Goal: Obtain resource: Download file/media

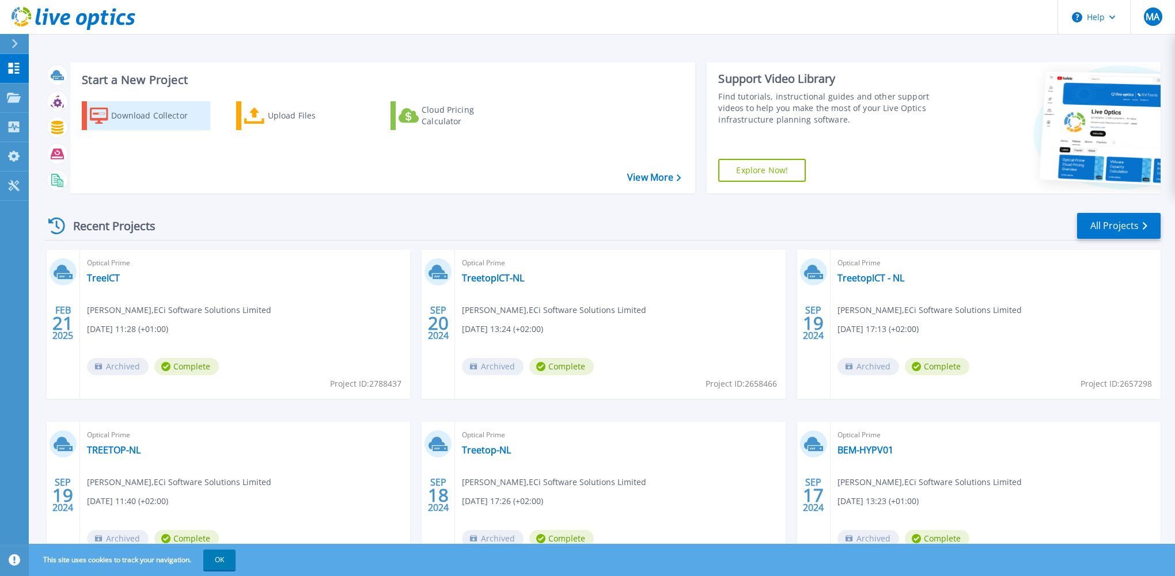
click at [139, 113] on div "Download Collector" at bounding box center [157, 115] width 92 height 23
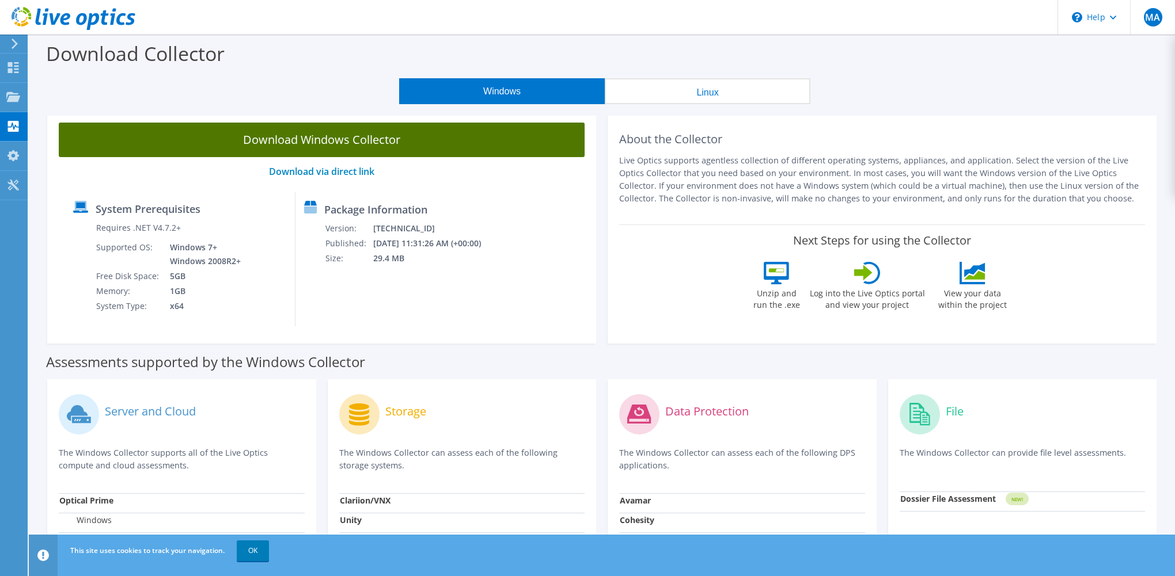
click at [370, 142] on link "Download Windows Collector" at bounding box center [322, 140] width 526 height 35
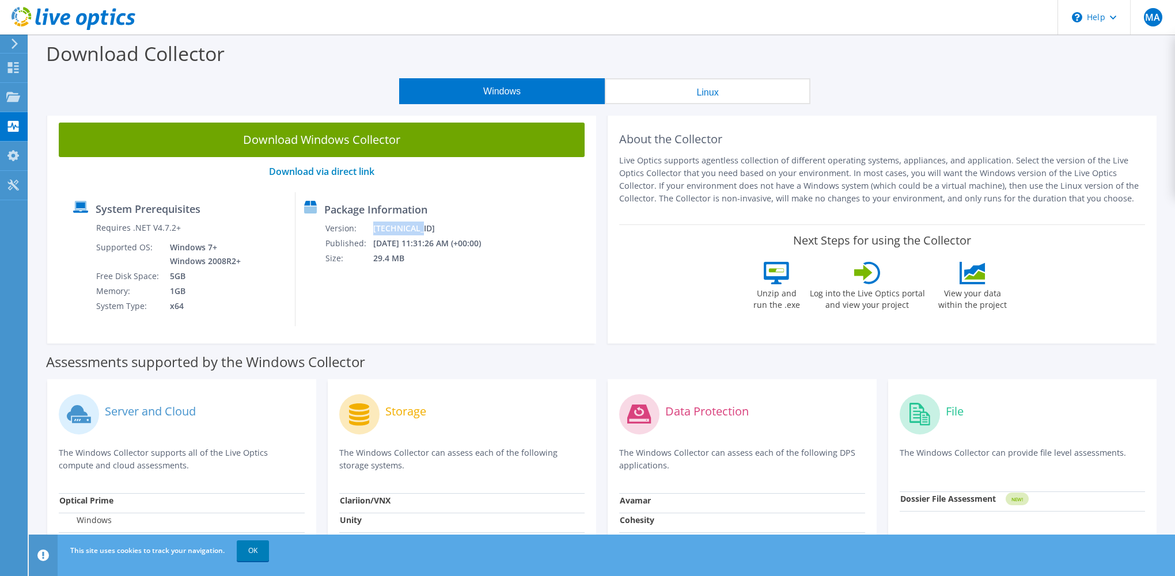
drag, startPoint x: 425, startPoint y: 229, endPoint x: 381, endPoint y: 230, distance: 43.8
click at [381, 230] on tr "Version: 26.2.11.214" at bounding box center [411, 228] width 172 height 15
copy tr "26.2.11.214"
click at [11, 70] on use at bounding box center [13, 67] width 11 height 11
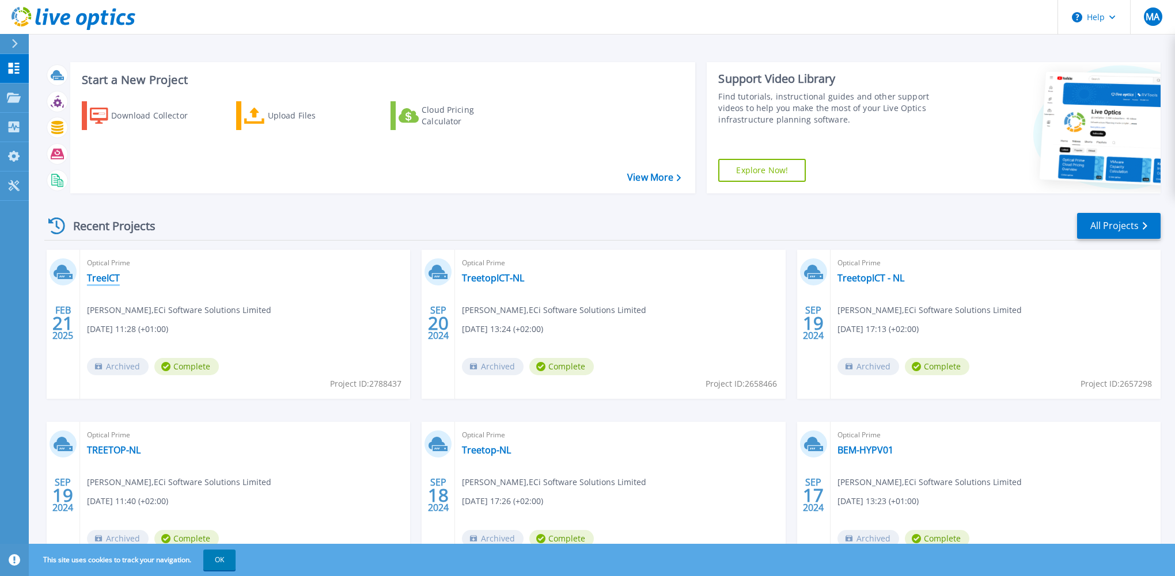
click at [98, 280] on link "TreeICT" at bounding box center [103, 278] width 33 height 12
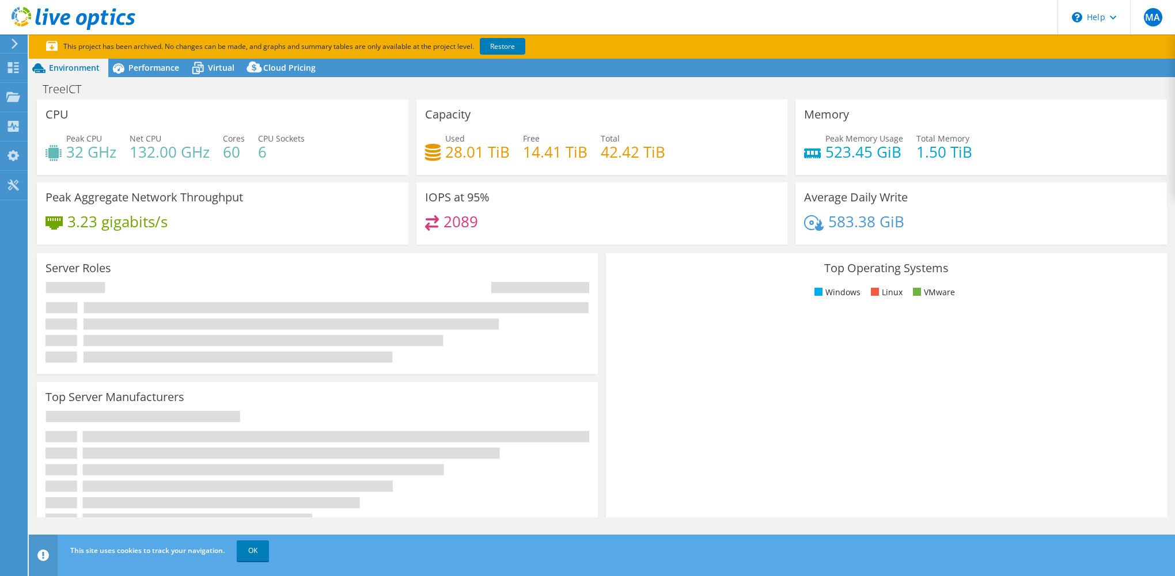
select select "USD"
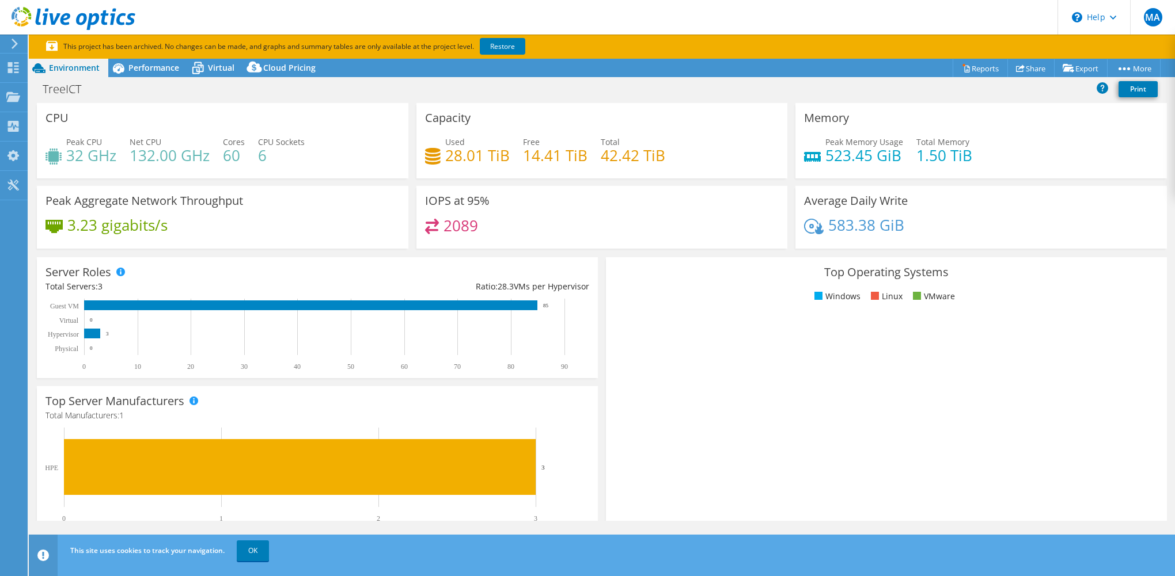
click at [144, 99] on div "TreeICT Print" at bounding box center [602, 90] width 1146 height 25
click at [9, 67] on use at bounding box center [13, 67] width 11 height 11
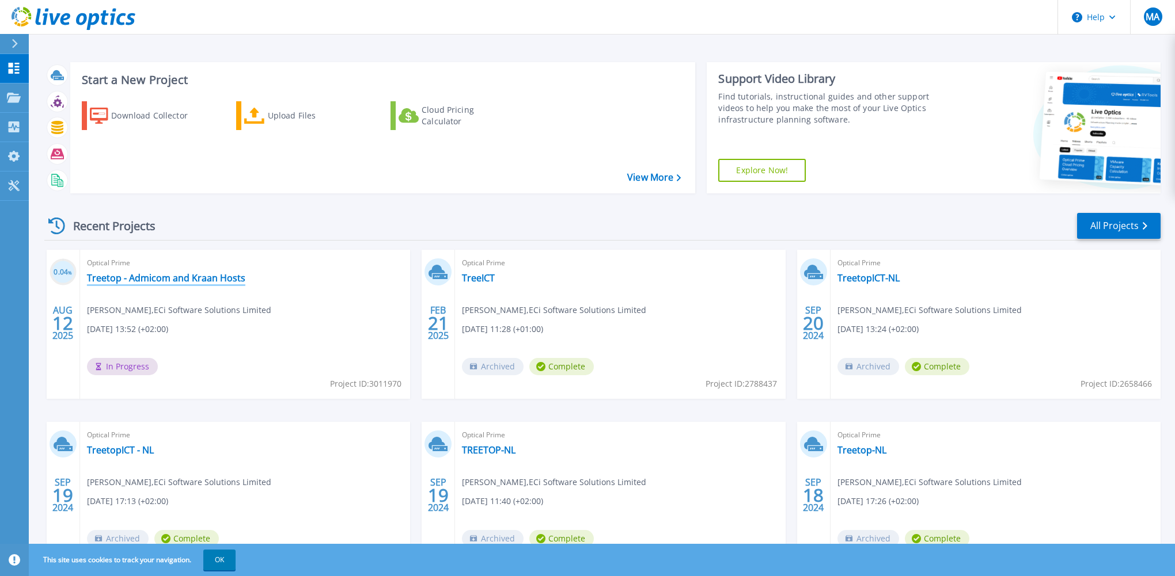
click at [163, 278] on link "Treetop - Admicom and Kraan Hosts" at bounding box center [166, 278] width 158 height 12
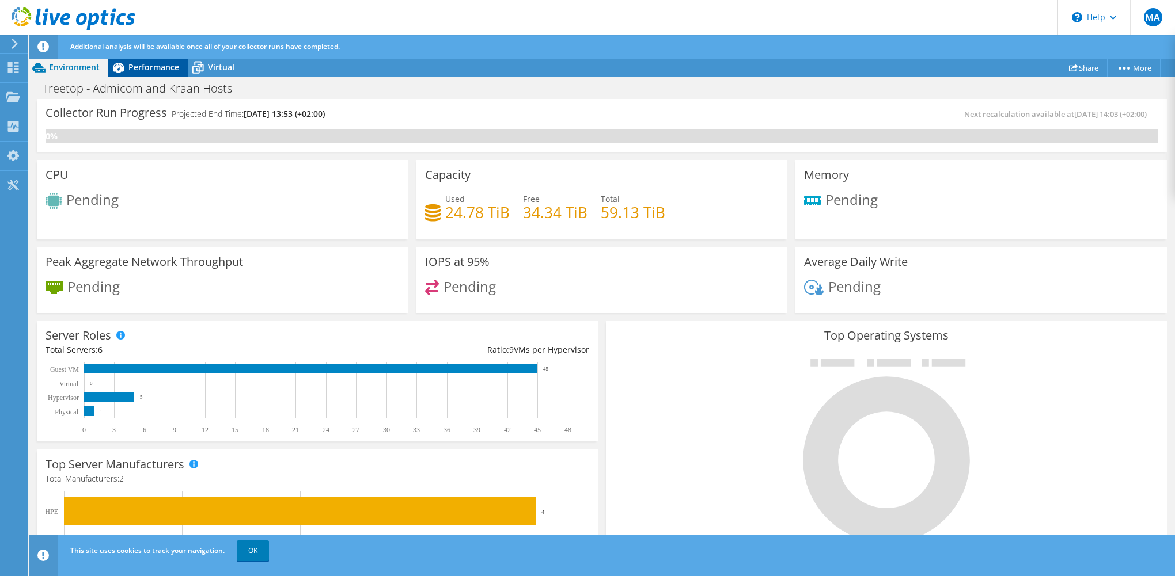
click at [149, 70] on span "Performance" at bounding box center [153, 67] width 51 height 11
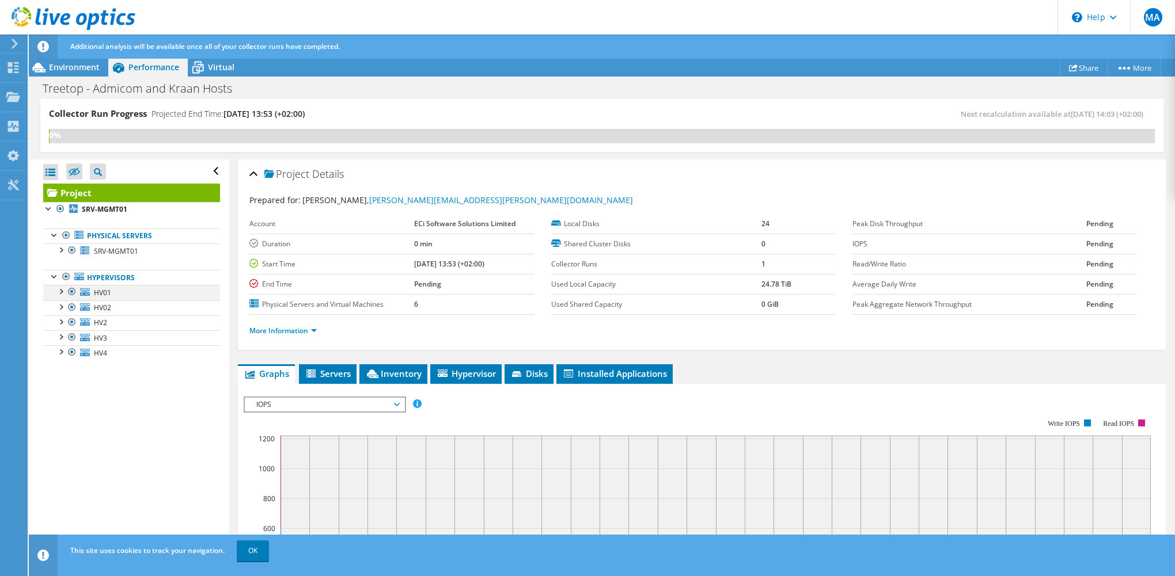
click at [62, 291] on div at bounding box center [61, 291] width 12 height 12
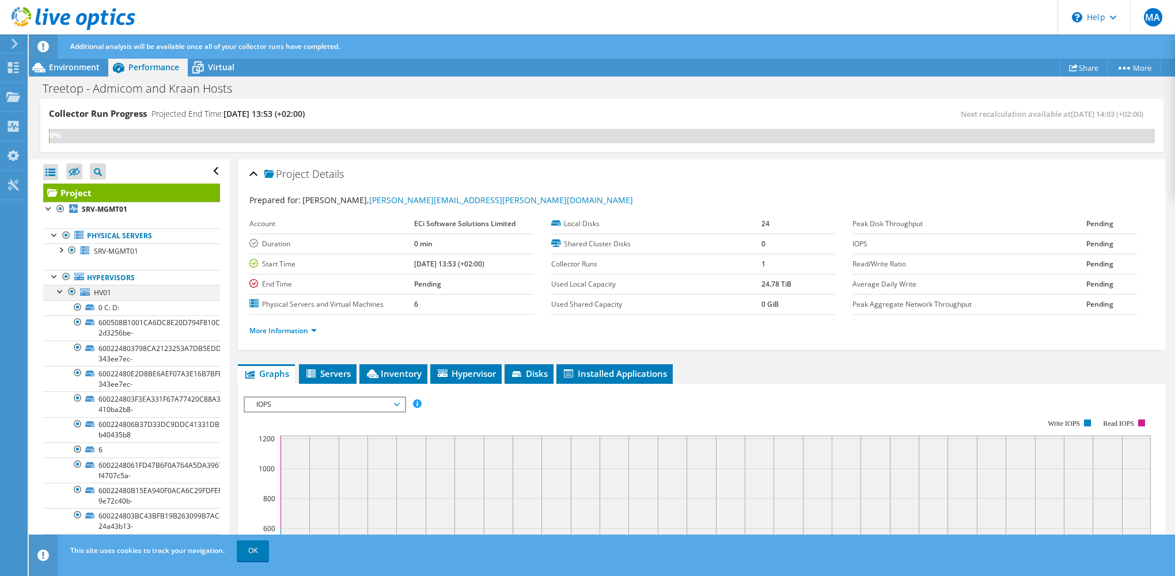
click at [62, 291] on div at bounding box center [61, 291] width 12 height 12
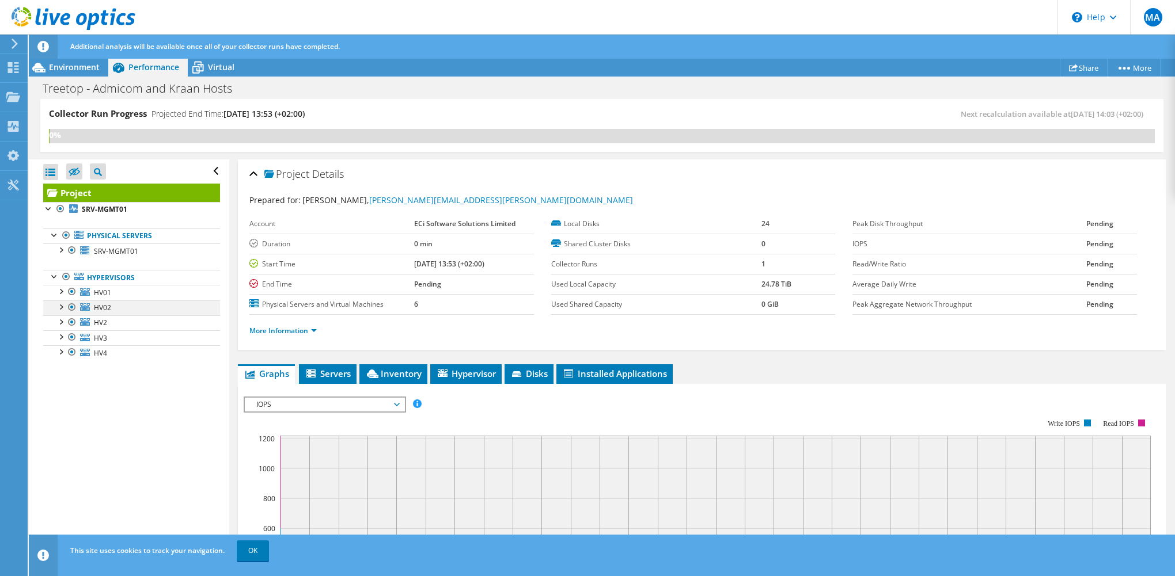
click at [63, 306] on div at bounding box center [61, 307] width 12 height 12
click at [66, 322] on div at bounding box center [61, 322] width 12 height 12
click at [64, 335] on div at bounding box center [61, 336] width 12 height 12
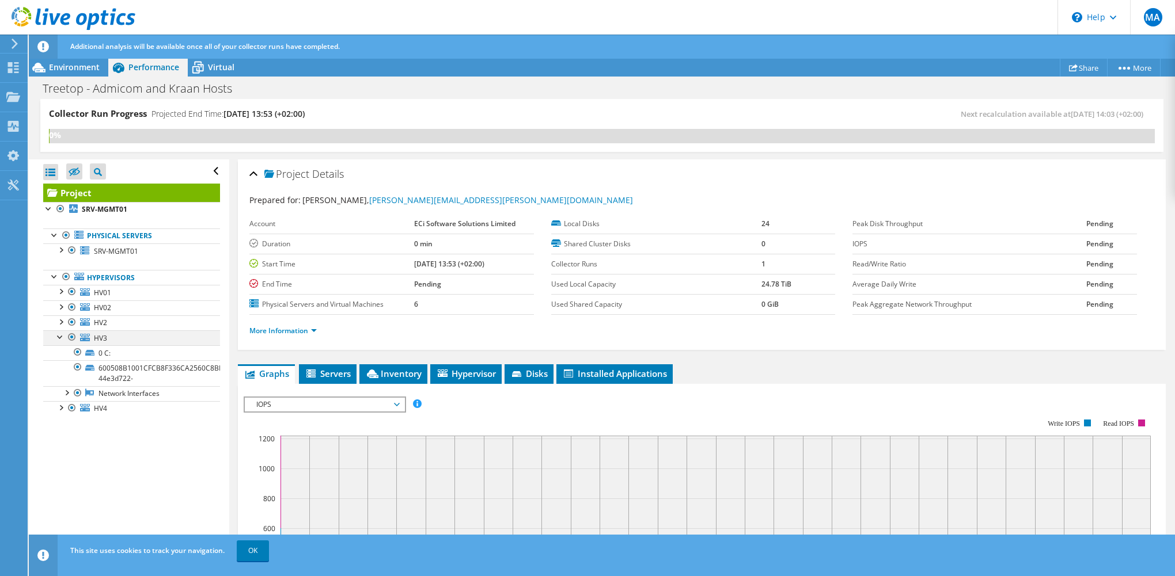
click at [64, 335] on div at bounding box center [61, 336] width 12 height 12
click at [62, 348] on div at bounding box center [61, 351] width 12 height 12
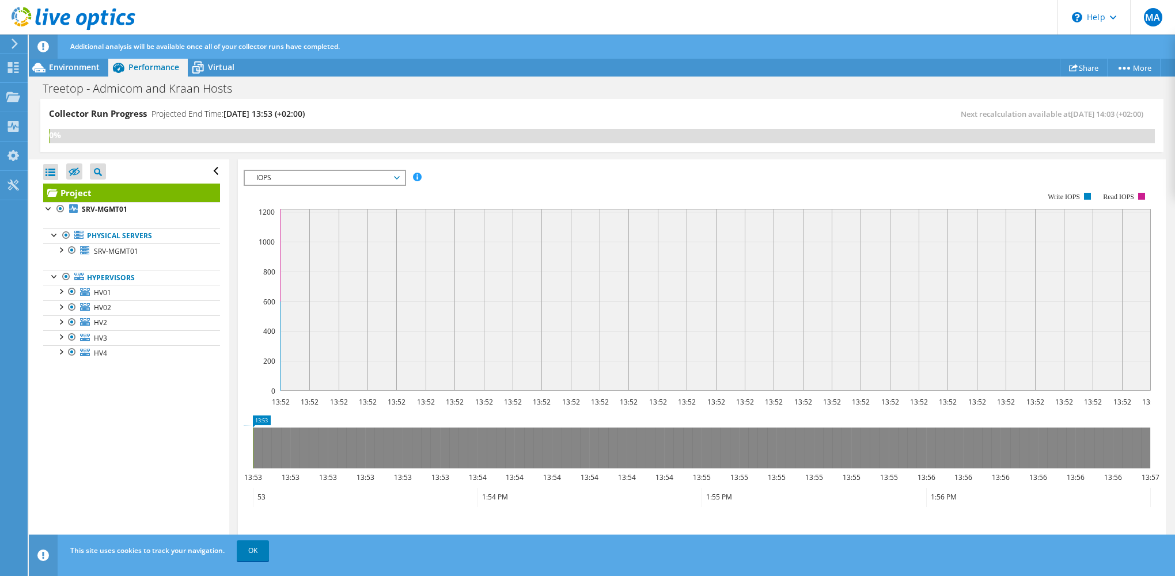
scroll to position [288, 0]
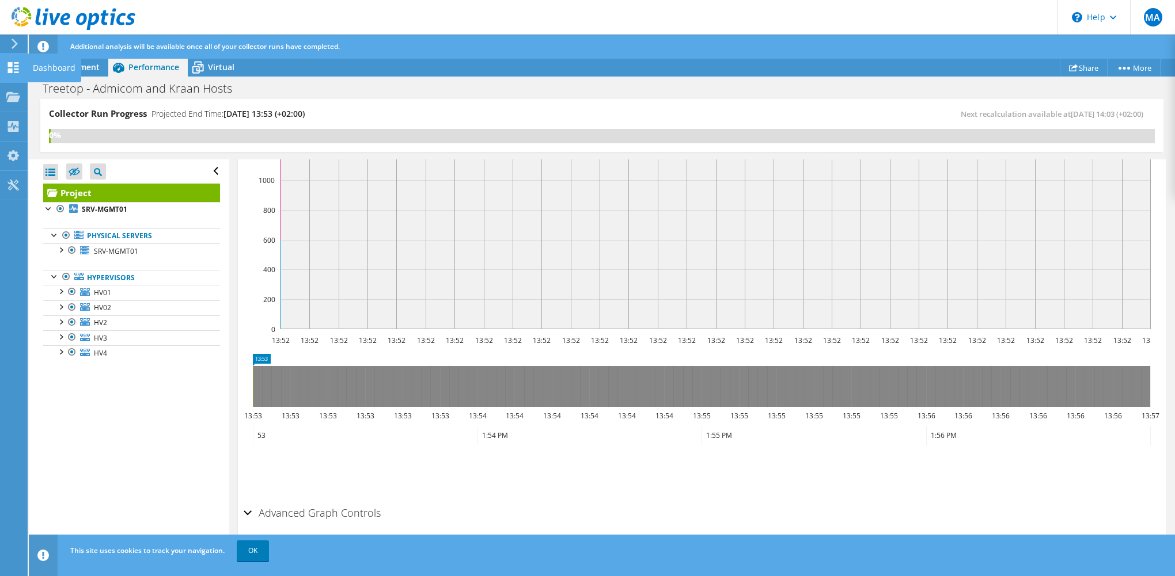
click at [10, 70] on use at bounding box center [13, 67] width 11 height 11
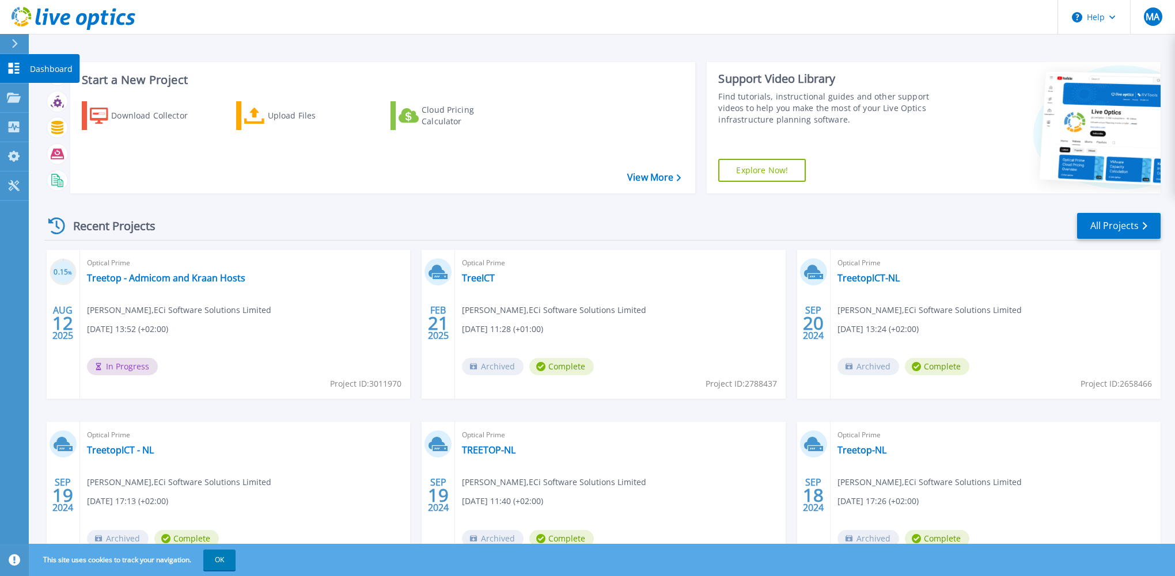
click at [17, 70] on icon at bounding box center [14, 68] width 11 height 11
click at [154, 278] on link "Treetop - Admicom and Kraan Hosts" at bounding box center [166, 278] width 158 height 12
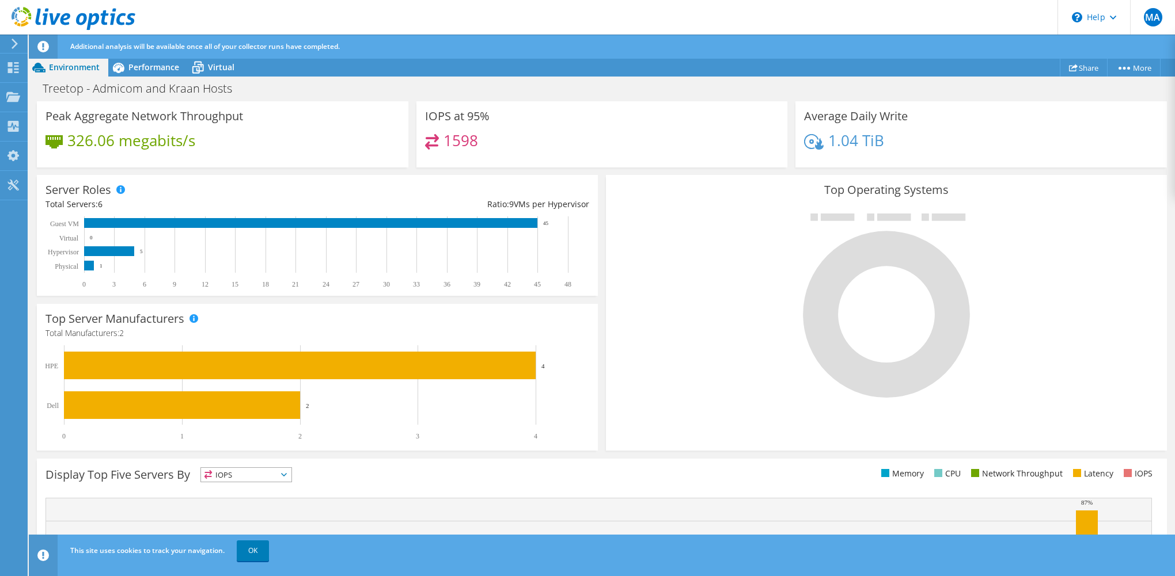
scroll to position [260, 0]
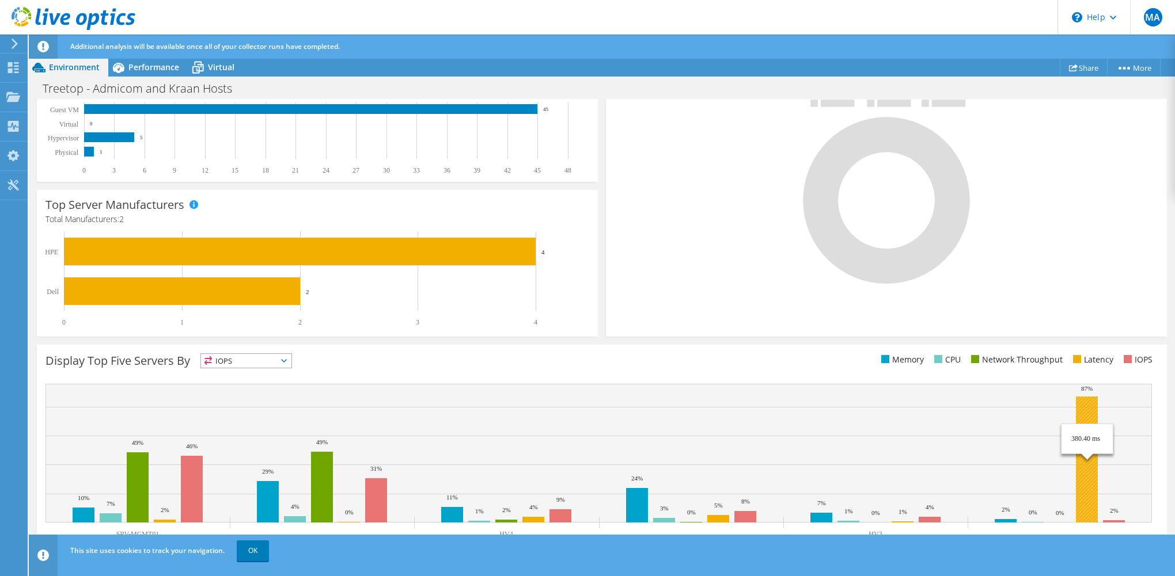
click at [1085, 417] on rect at bounding box center [1086, 460] width 22 height 126
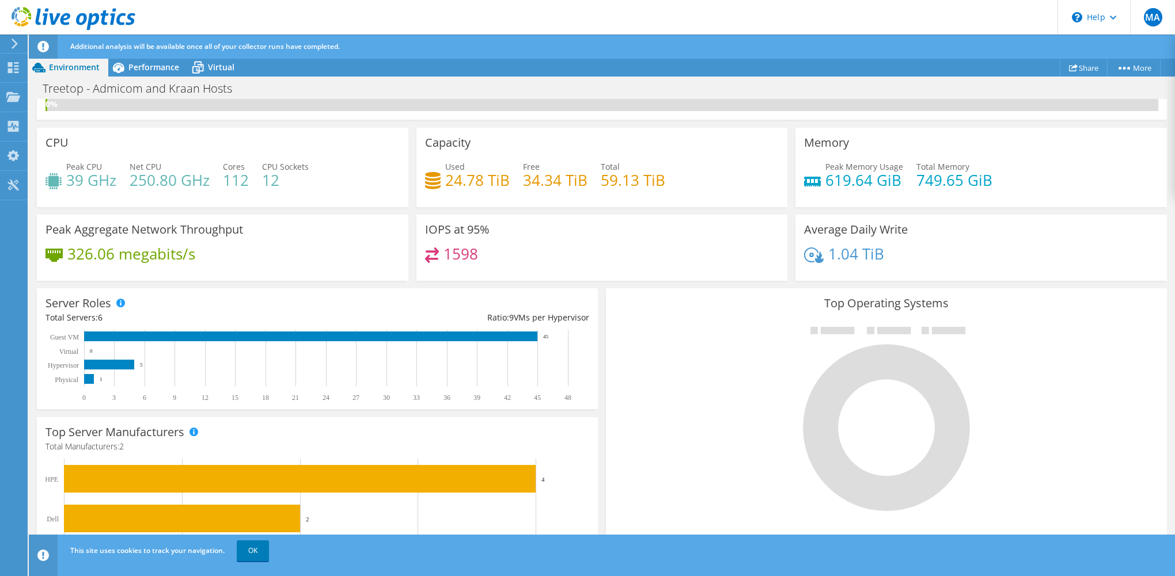
scroll to position [0, 0]
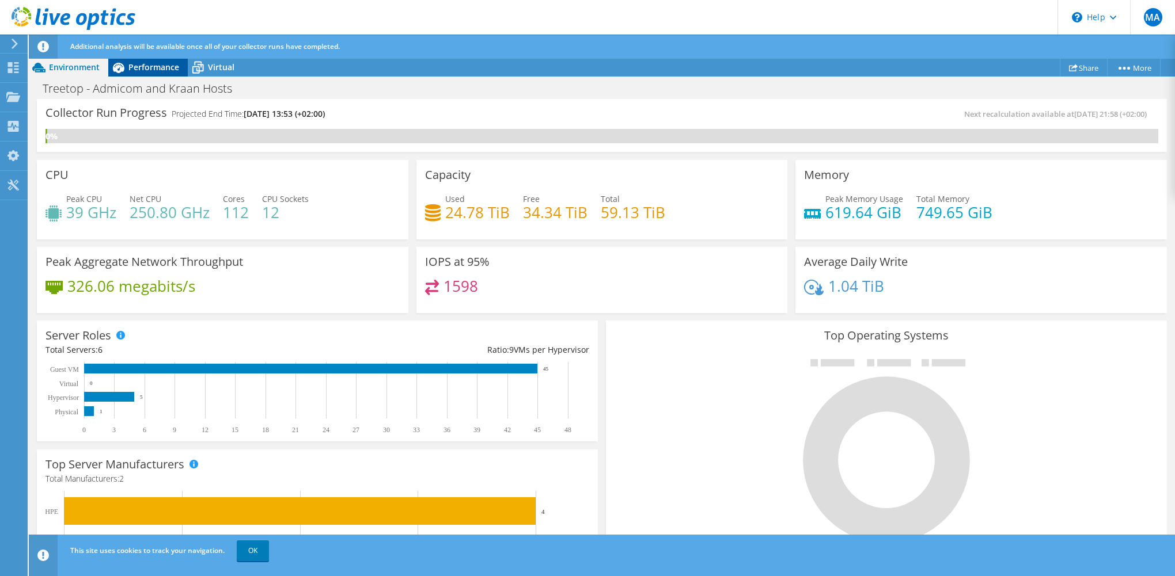
click at [154, 67] on span "Performance" at bounding box center [153, 67] width 51 height 11
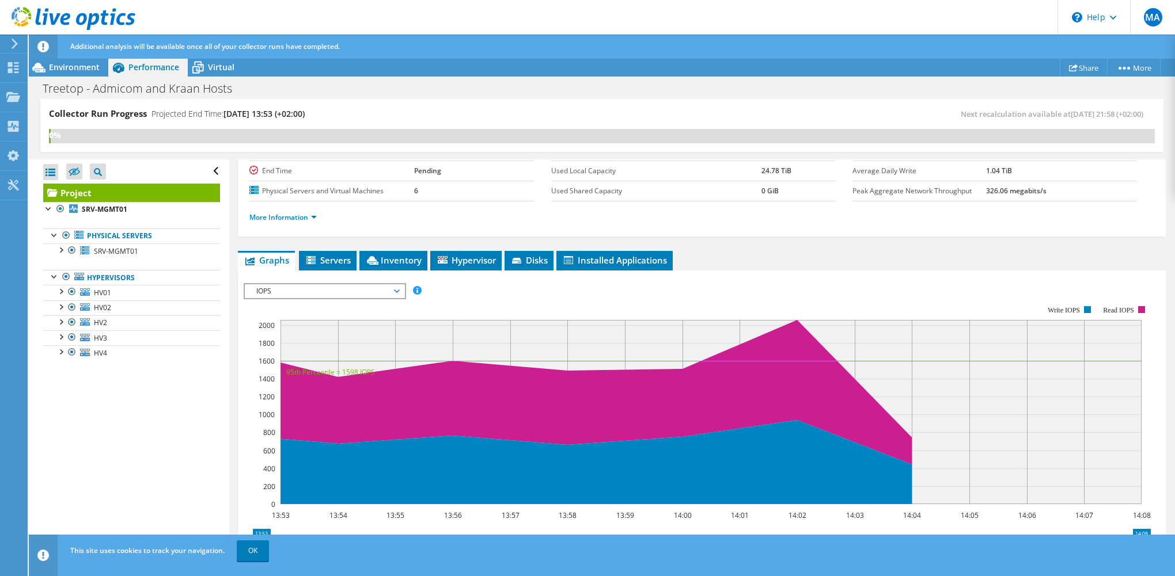
scroll to position [170, 0]
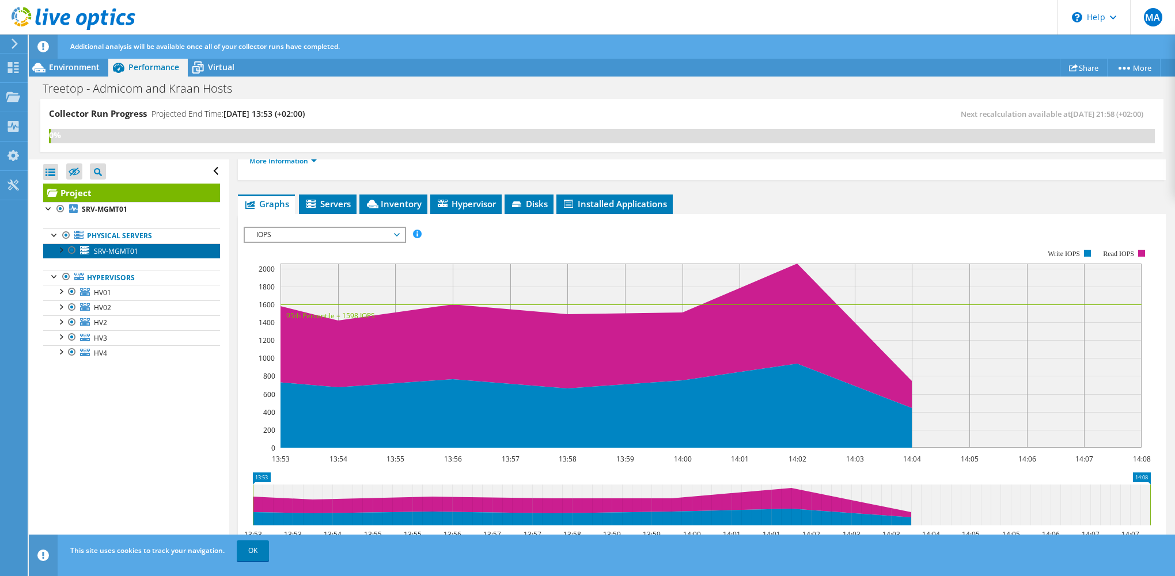
click at [117, 251] on span "SRV-MGMT01" at bounding box center [116, 251] width 44 height 10
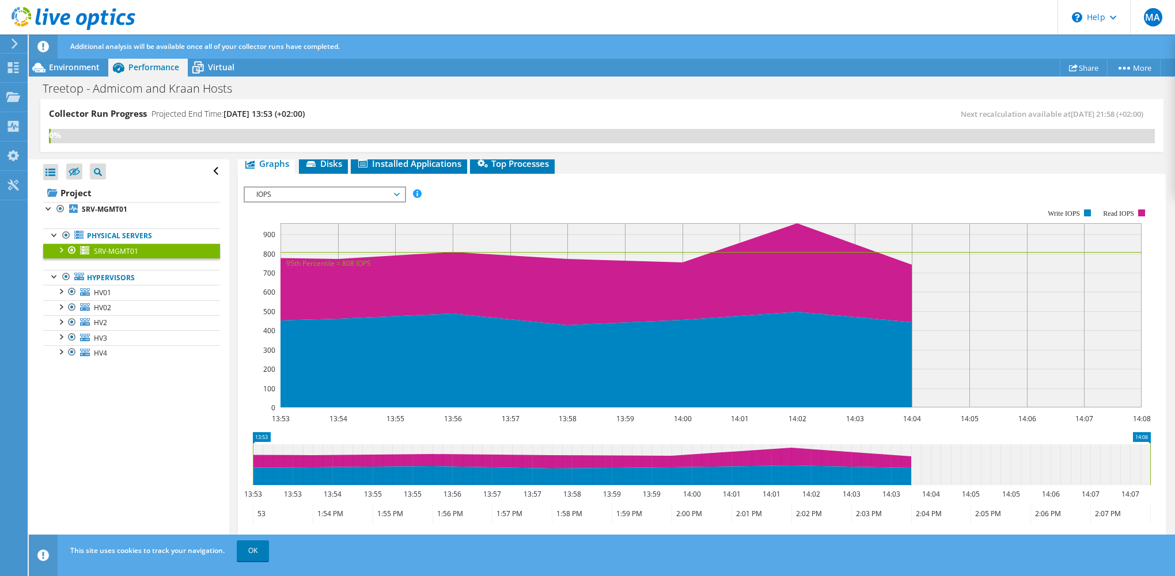
click at [62, 247] on div at bounding box center [61, 250] width 12 height 12
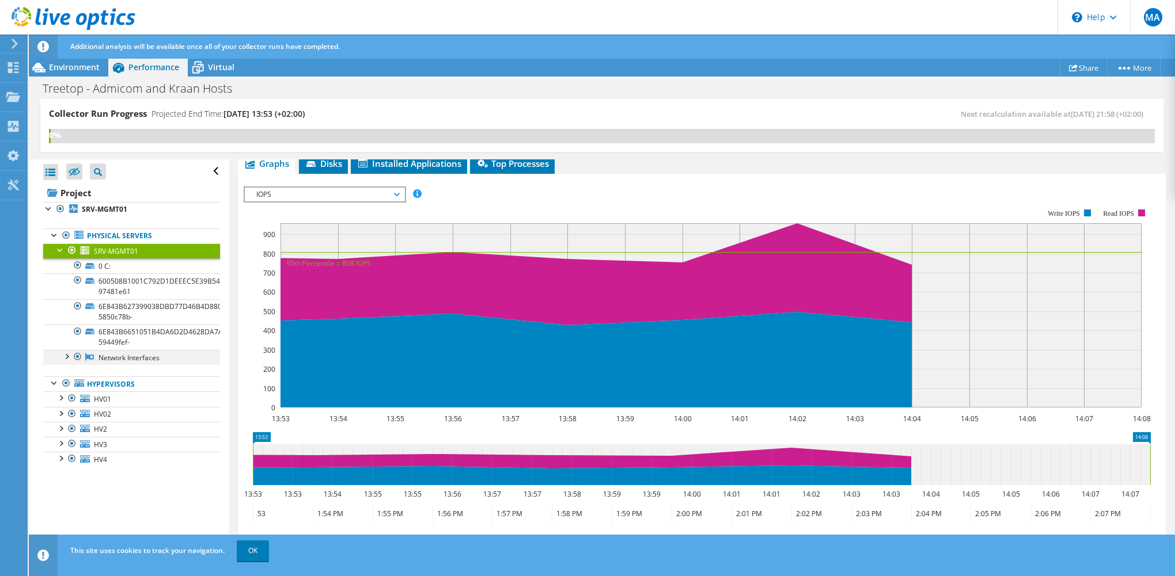
click at [72, 353] on div at bounding box center [78, 357] width 12 height 14
click at [67, 354] on div at bounding box center [66, 356] width 12 height 12
click at [62, 248] on div at bounding box center [61, 250] width 12 height 12
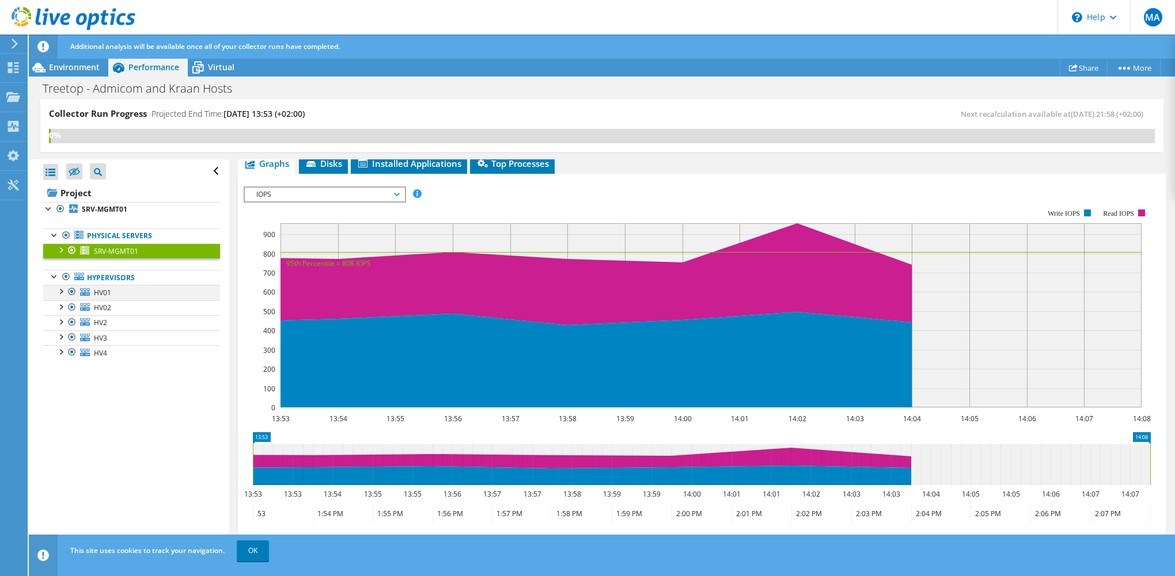
click at [62, 291] on div at bounding box center [61, 291] width 12 height 12
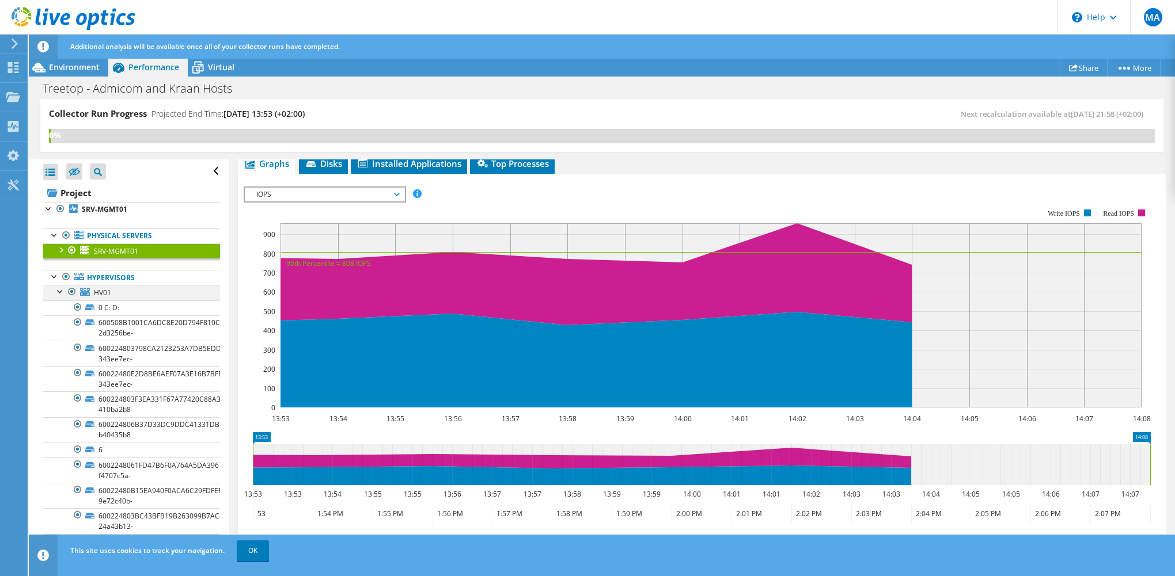
click at [62, 291] on div at bounding box center [61, 291] width 12 height 12
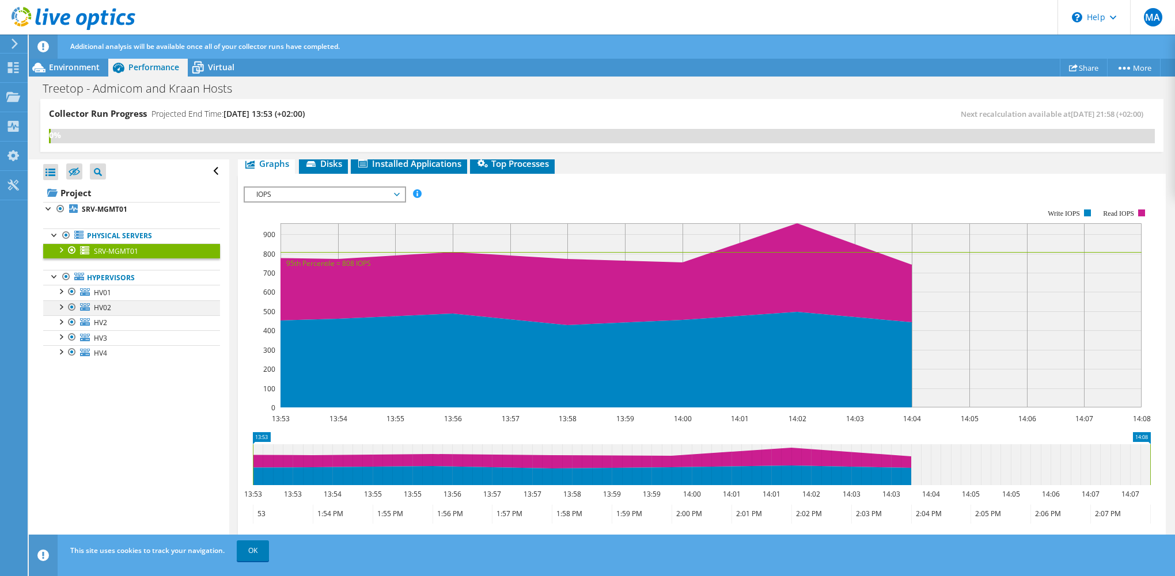
click at [64, 305] on div at bounding box center [61, 307] width 12 height 12
click at [63, 318] on div at bounding box center [61, 322] width 12 height 12
click at [63, 332] on div at bounding box center [61, 336] width 12 height 12
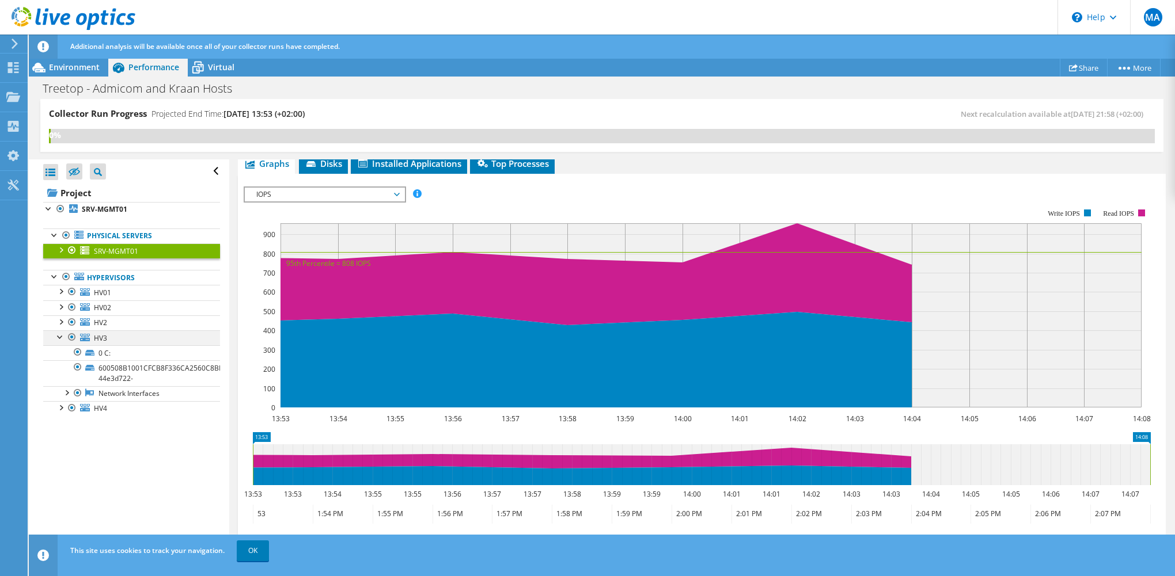
click at [63, 332] on div at bounding box center [61, 336] width 12 height 12
click at [60, 351] on div at bounding box center [61, 351] width 12 height 12
click at [64, 248] on div at bounding box center [61, 250] width 12 height 12
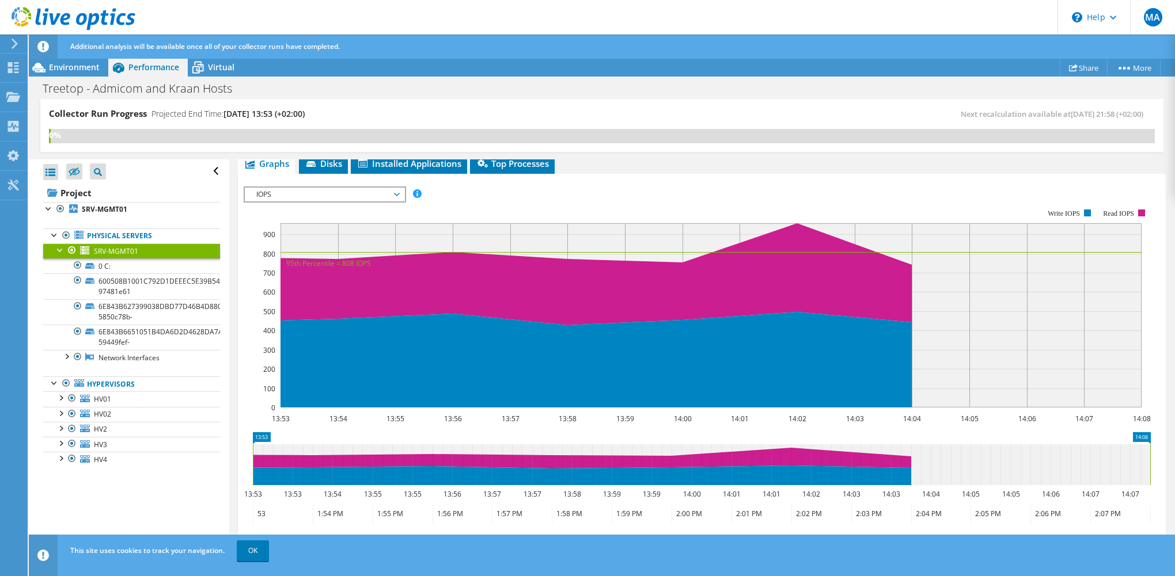
click at [64, 248] on div at bounding box center [61, 250] width 12 height 12
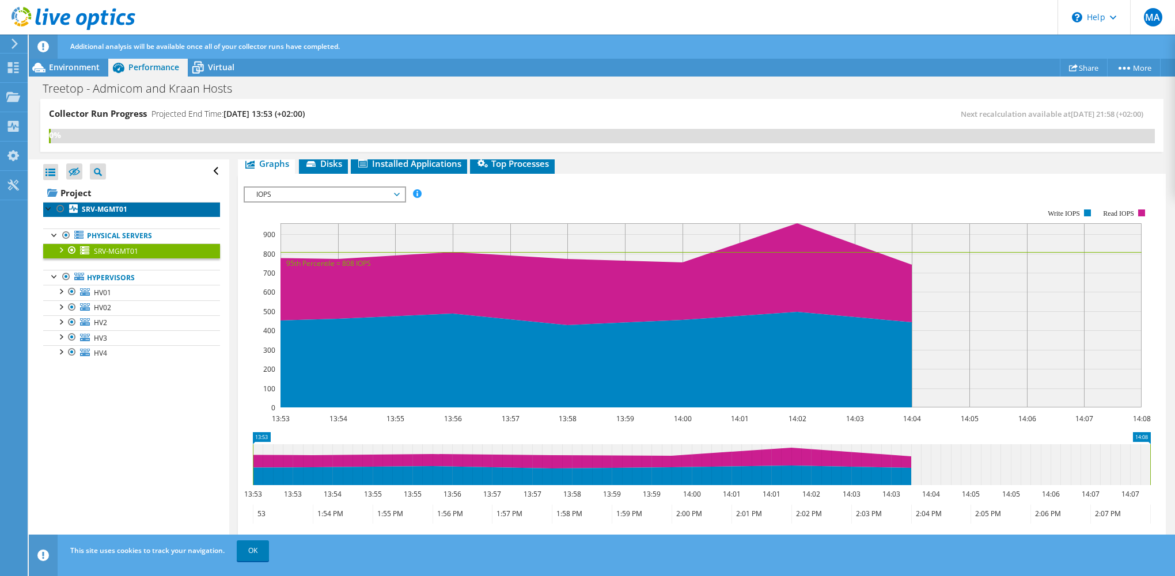
click at [103, 211] on b "SRV-MGMT01" at bounding box center [104, 209] width 45 height 10
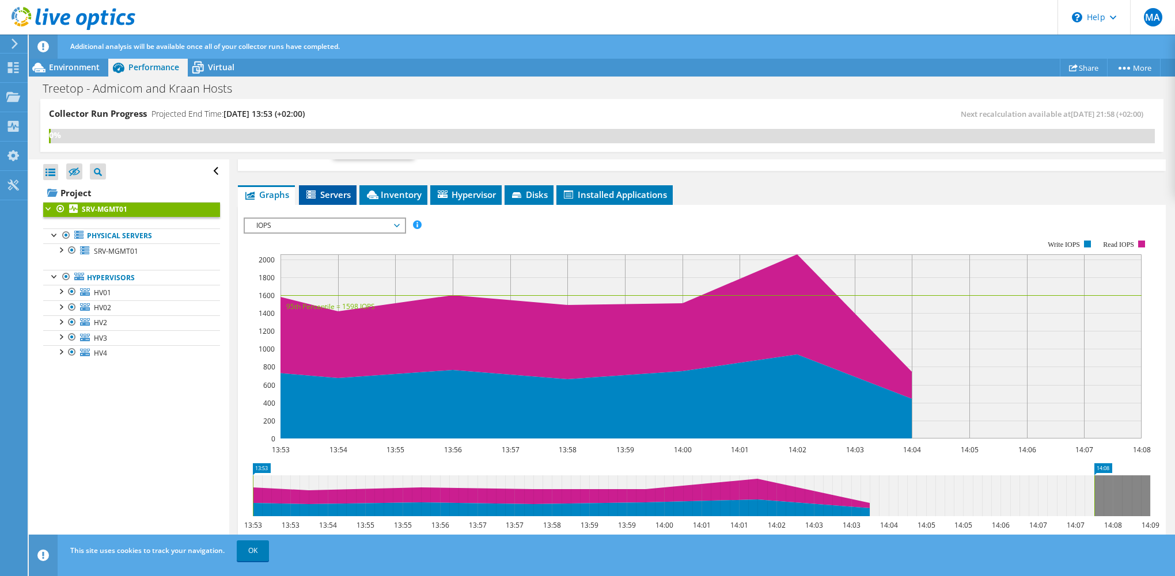
click at [344, 192] on span "Servers" at bounding box center [328, 195] width 46 height 12
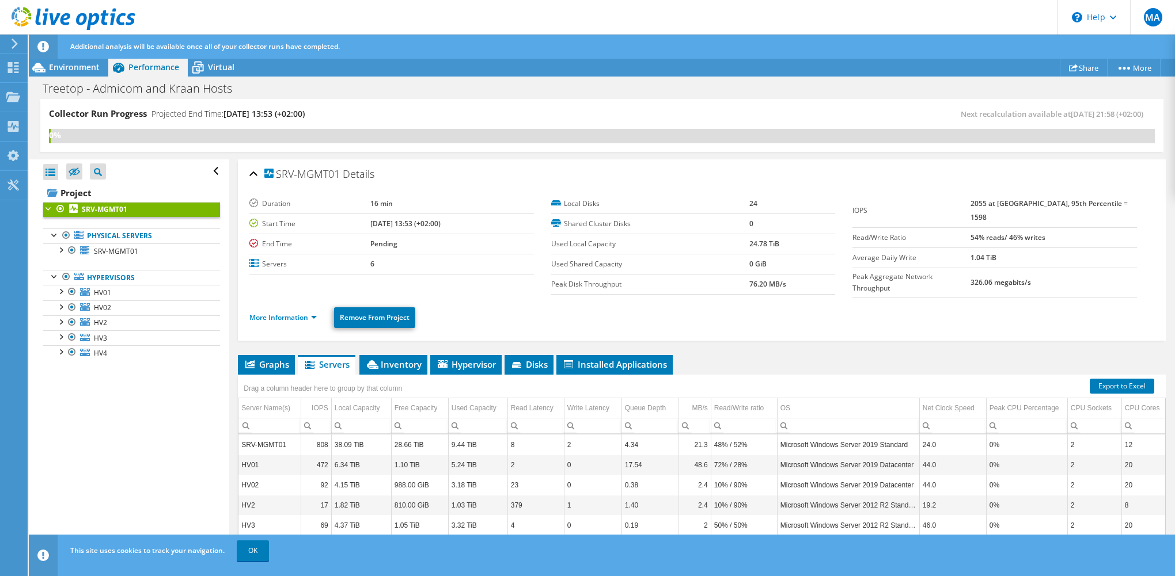
scroll to position [81, 0]
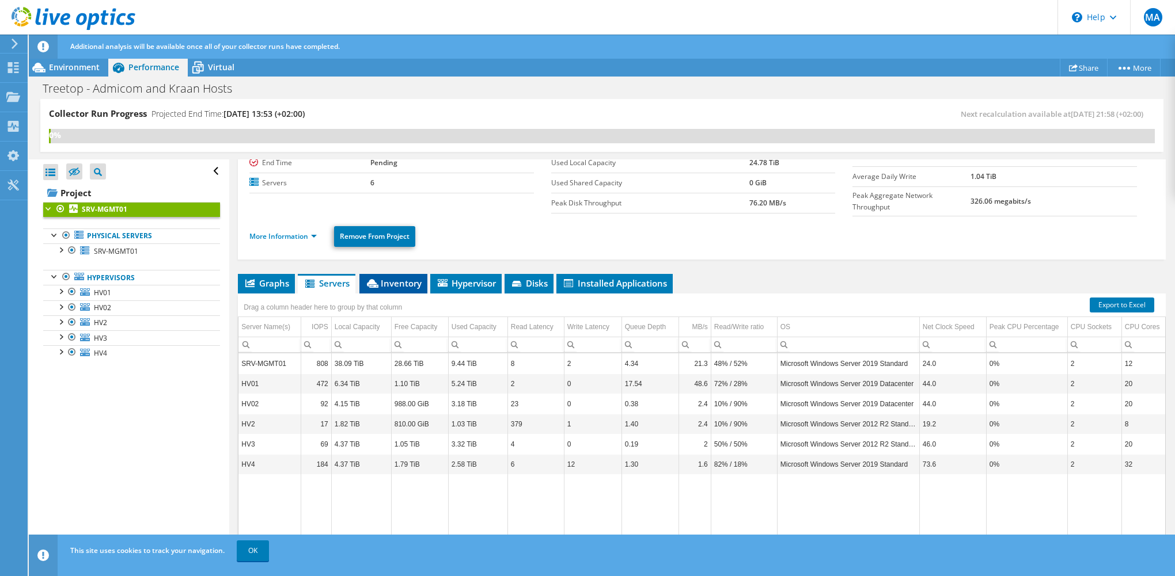
click at [398, 278] on span "Inventory" at bounding box center [393, 284] width 56 height 12
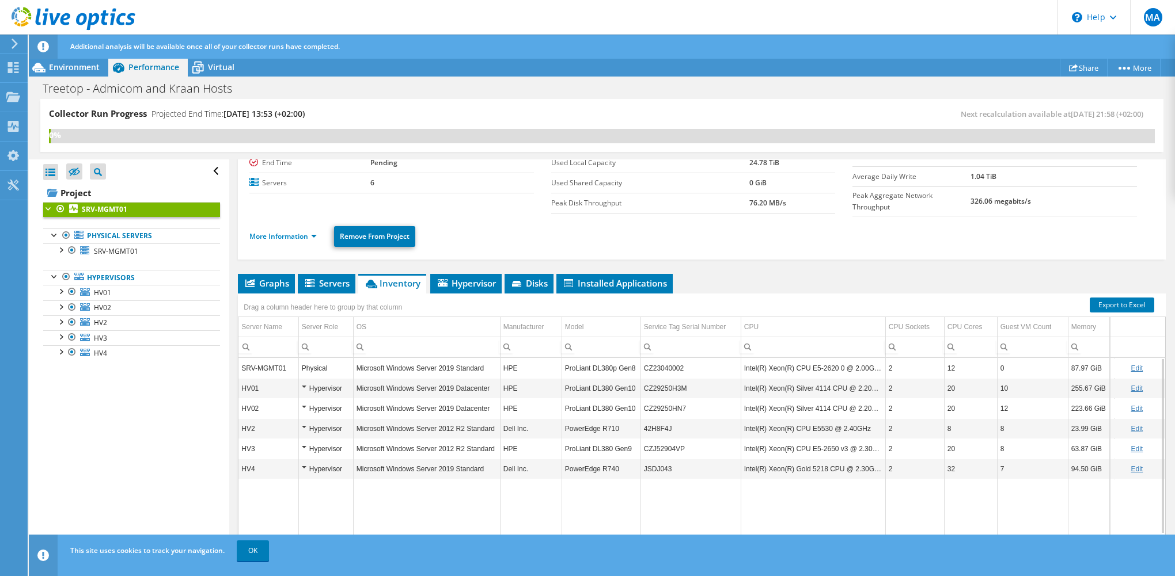
click at [1015, 361] on td "0" at bounding box center [1032, 368] width 71 height 20
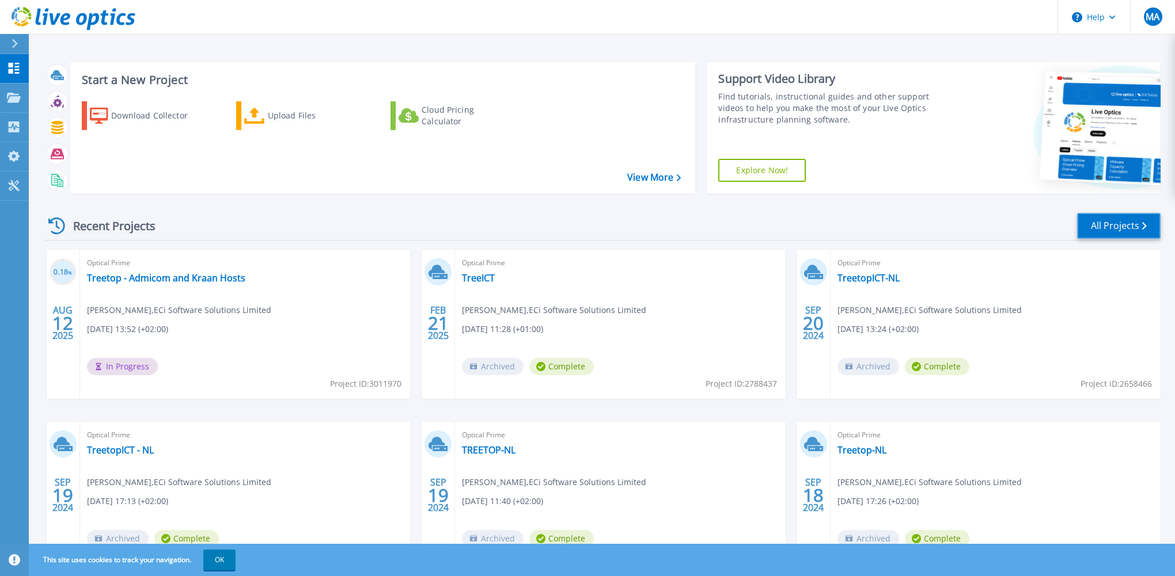
click at [1089, 219] on link "All Projects" at bounding box center [1118, 226] width 83 height 26
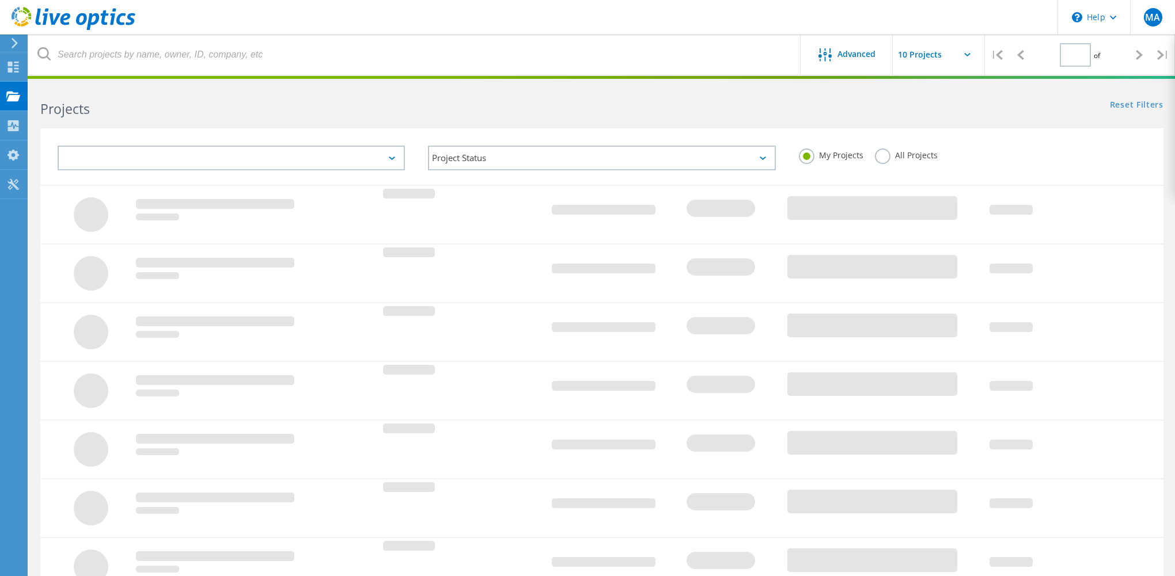
type input "1"
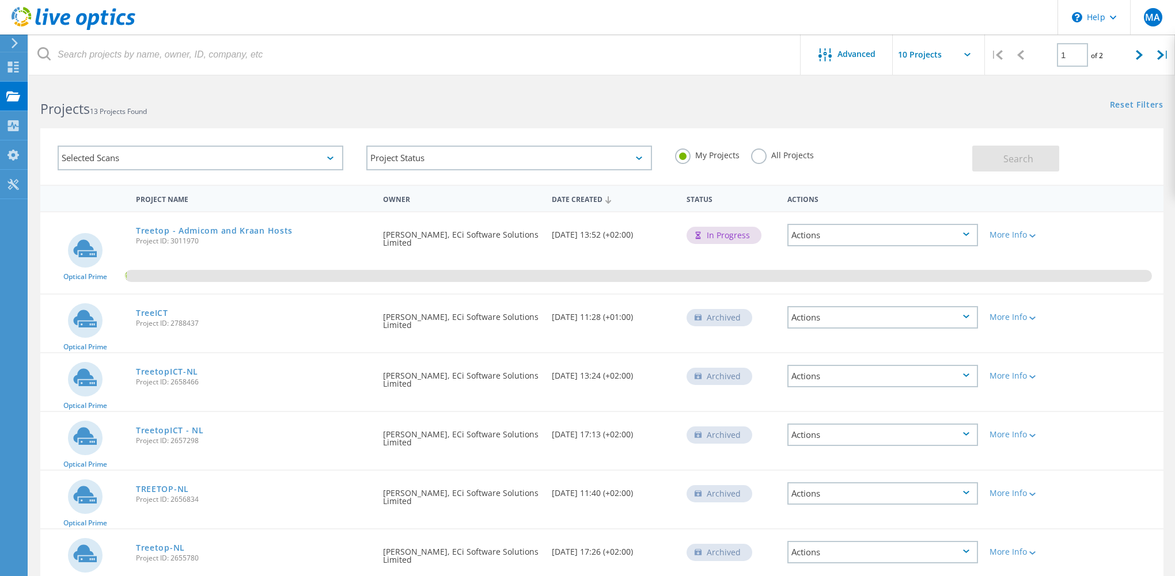
click at [944, 55] on input "text" at bounding box center [949, 55] width 115 height 40
click at [929, 108] on div "Show 20 Projects" at bounding box center [950, 103] width 114 height 19
type input "Show 20 Projects"
click at [12, 65] on use at bounding box center [13, 67] width 11 height 11
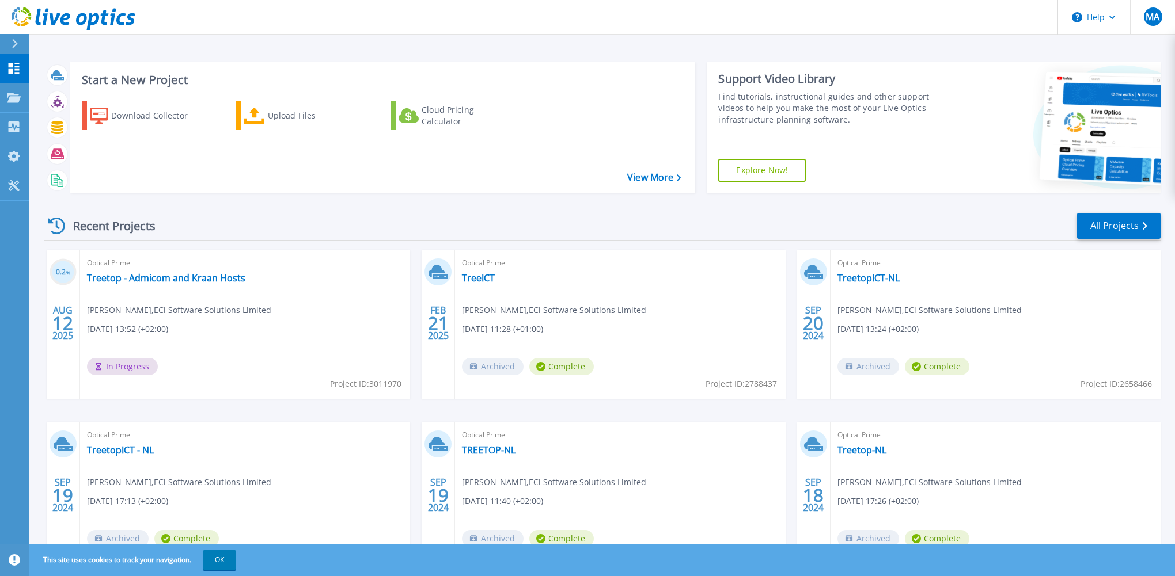
scroll to position [60, 0]
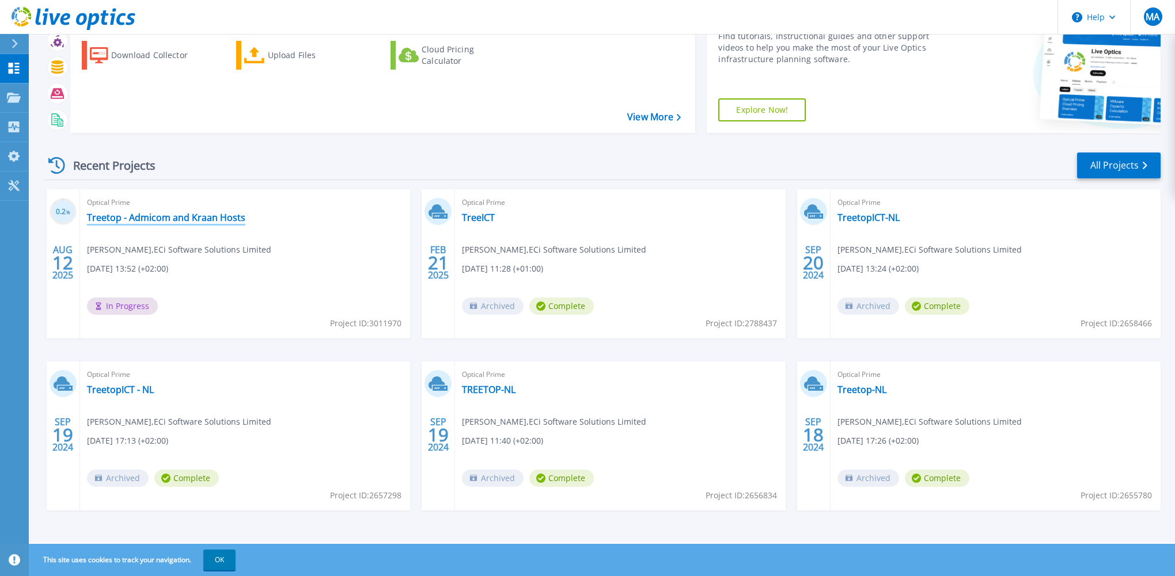
click at [191, 213] on link "Treetop - Admicom and Kraan Hosts" at bounding box center [166, 218] width 158 height 12
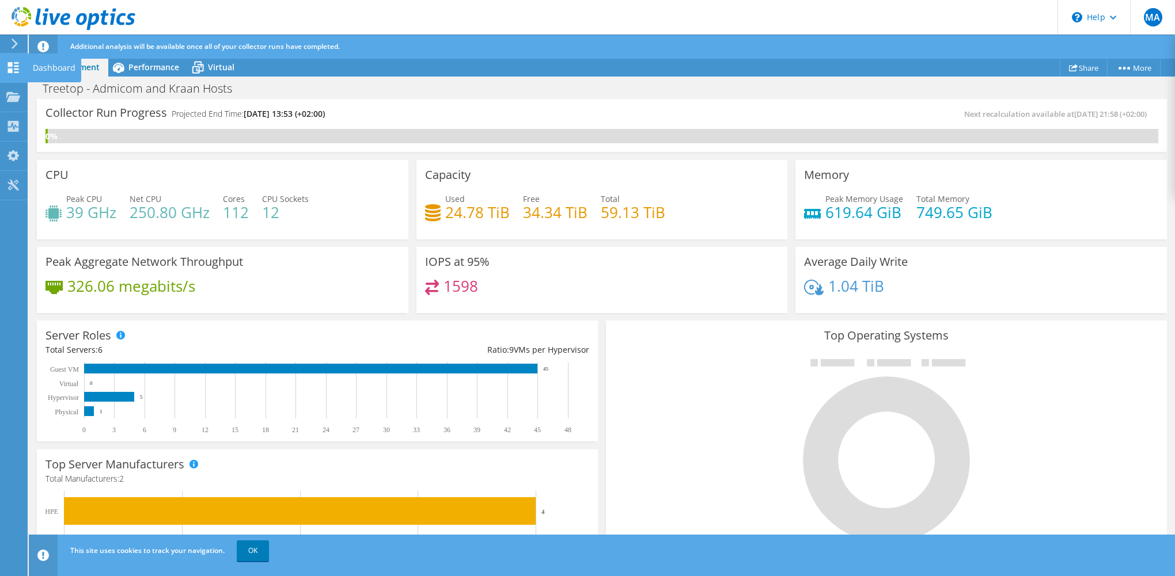
click at [7, 70] on icon at bounding box center [13, 67] width 14 height 11
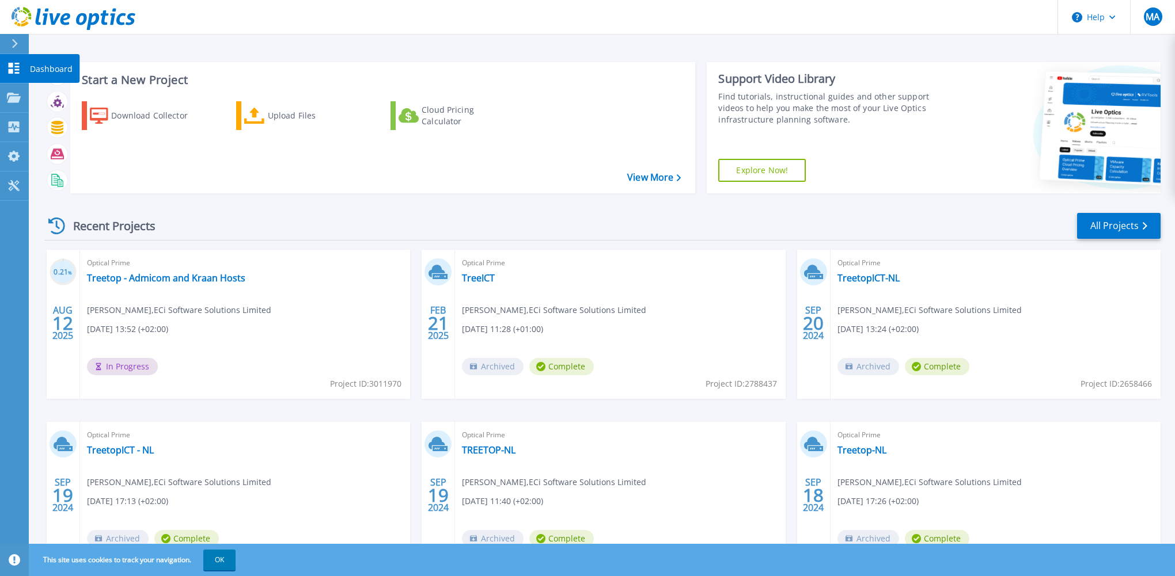
click at [10, 71] on icon at bounding box center [14, 68] width 11 height 11
click at [324, 123] on div "Upload Files" at bounding box center [314, 115] width 92 height 23
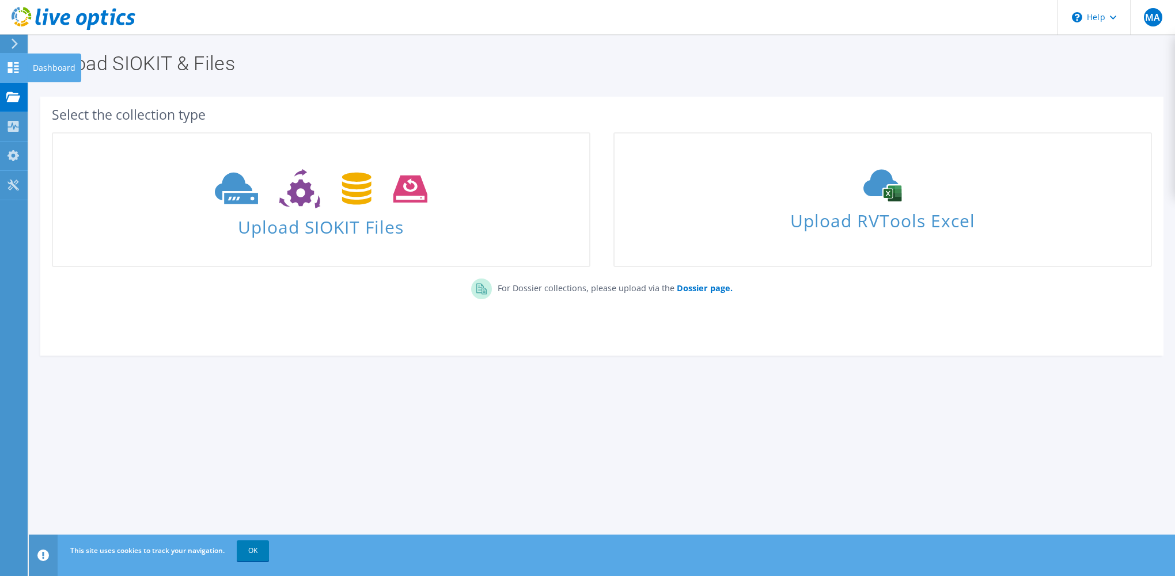
click at [14, 69] on icon at bounding box center [13, 67] width 14 height 11
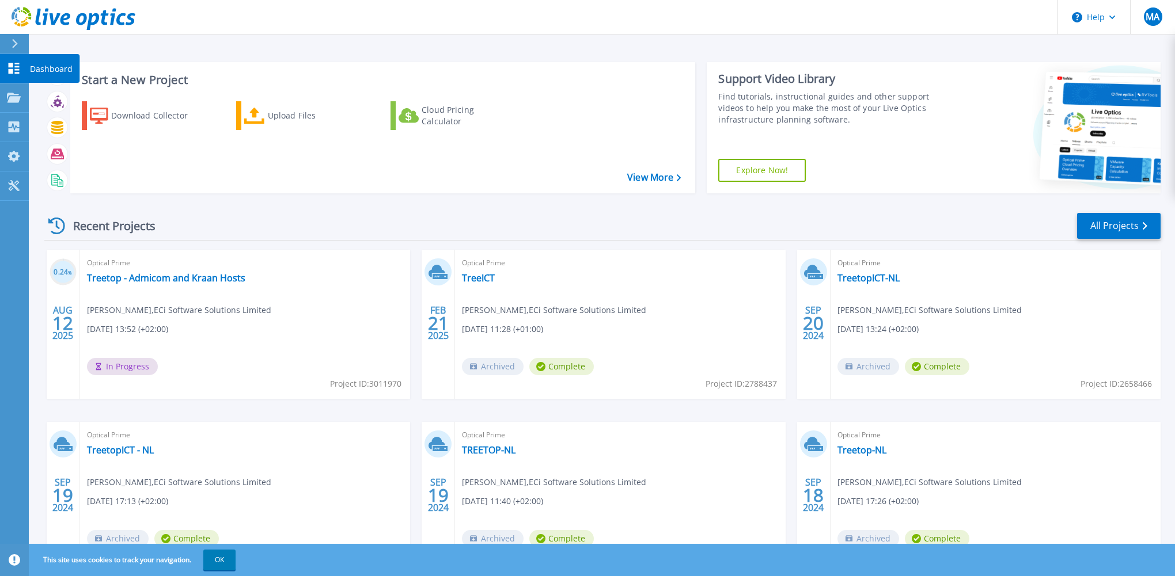
click at [20, 72] on icon at bounding box center [14, 68] width 14 height 11
click at [167, 280] on link "Treetop - Admicom and Kraan Hosts" at bounding box center [166, 278] width 158 height 12
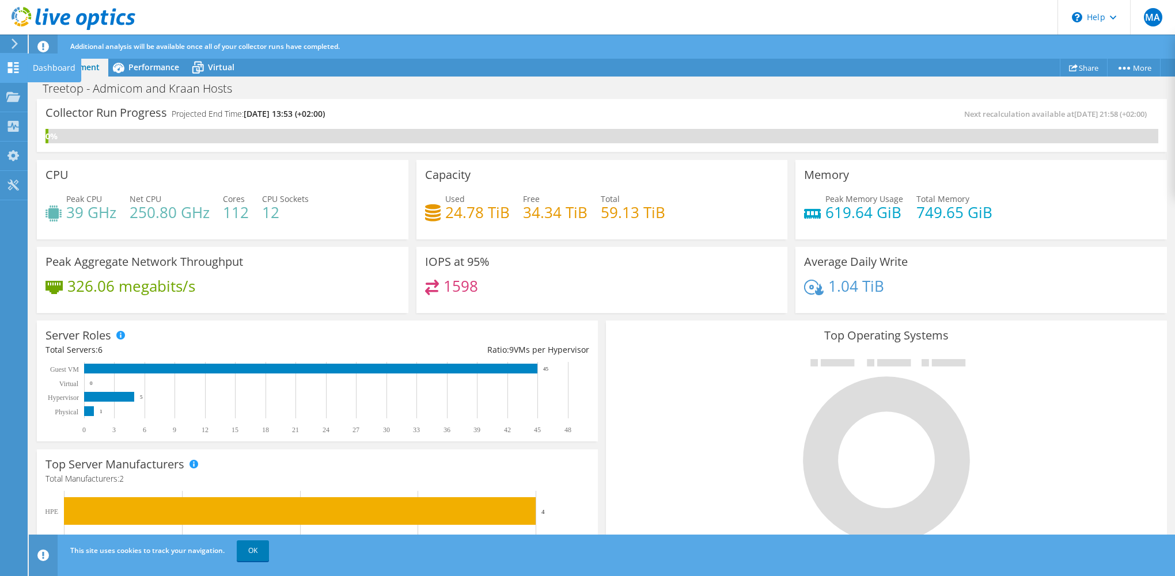
click at [39, 69] on div "Dashboard" at bounding box center [54, 68] width 54 height 29
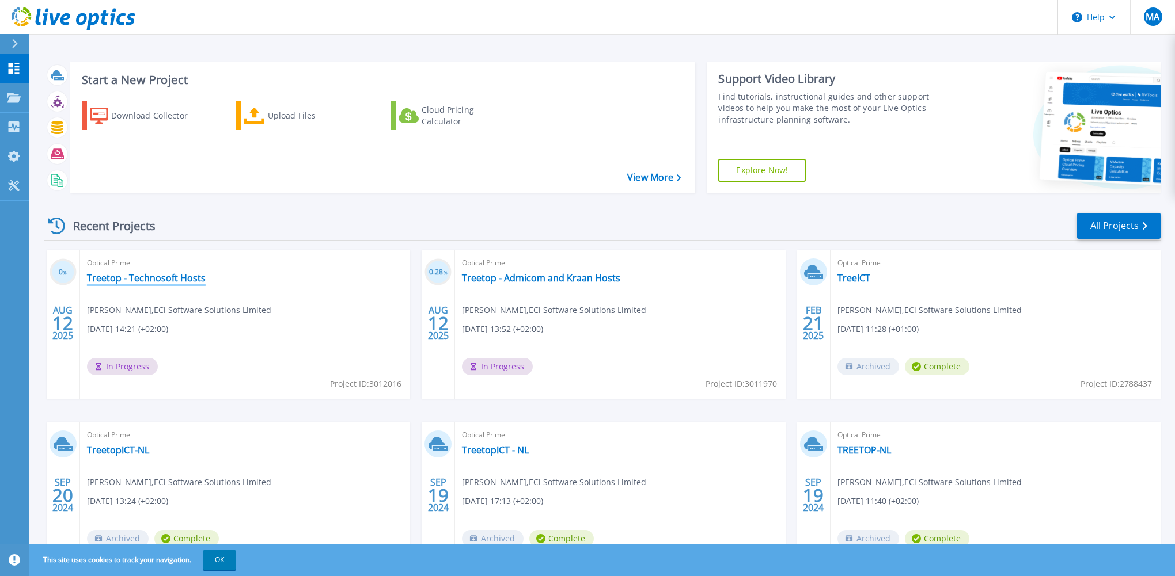
click at [131, 273] on link "Treetop - Technosoft Hosts" at bounding box center [146, 278] width 119 height 12
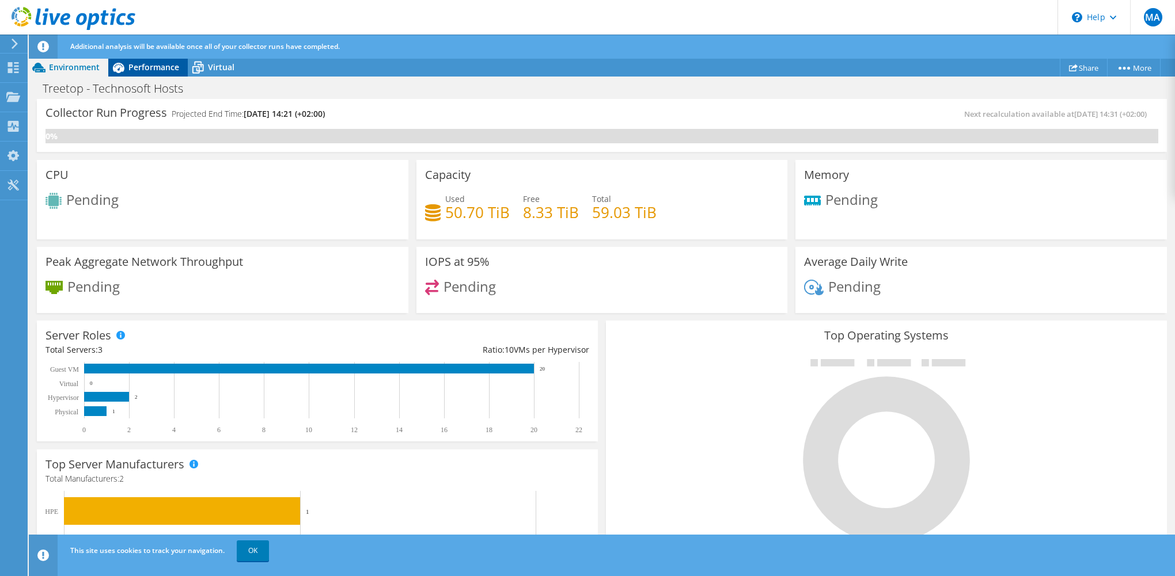
click at [136, 67] on span "Performance" at bounding box center [153, 67] width 51 height 11
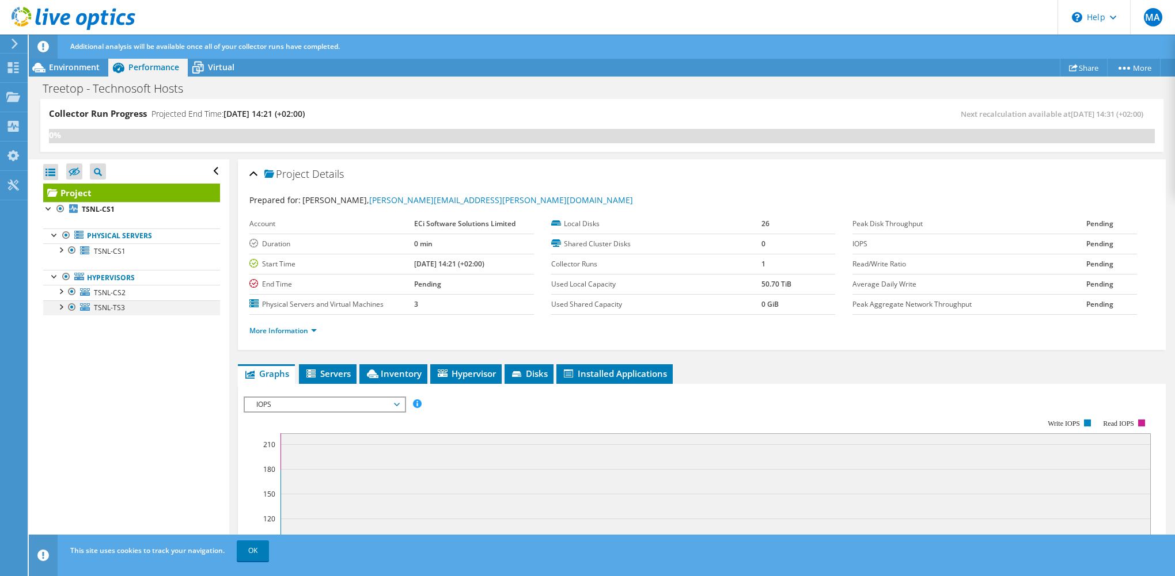
click at [64, 303] on div at bounding box center [61, 307] width 12 height 12
click at [59, 288] on div at bounding box center [61, 291] width 12 height 12
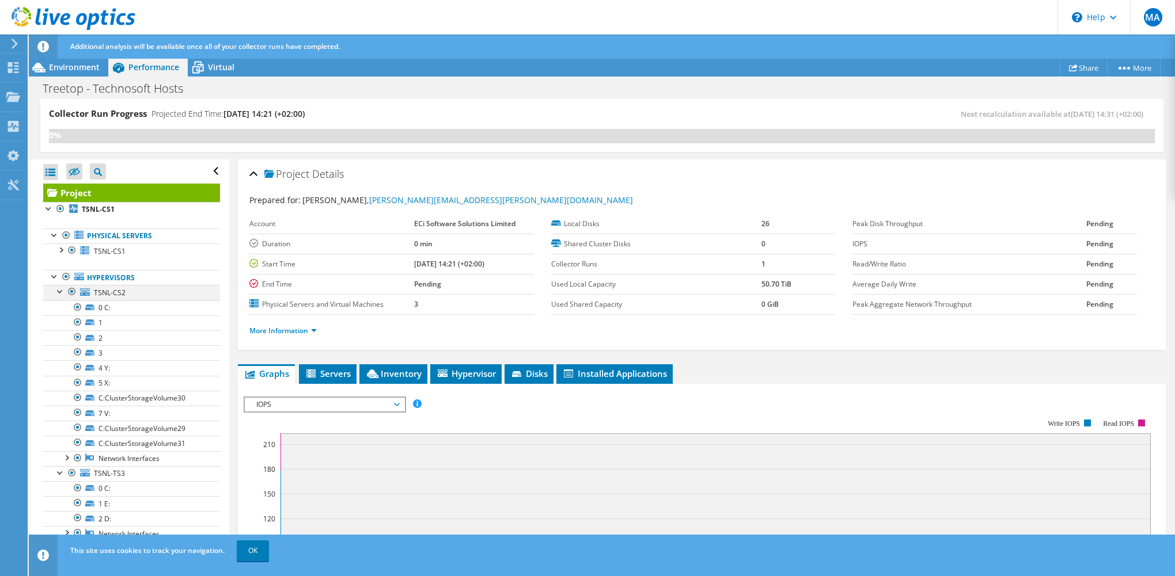
click at [59, 288] on div at bounding box center [61, 291] width 12 height 12
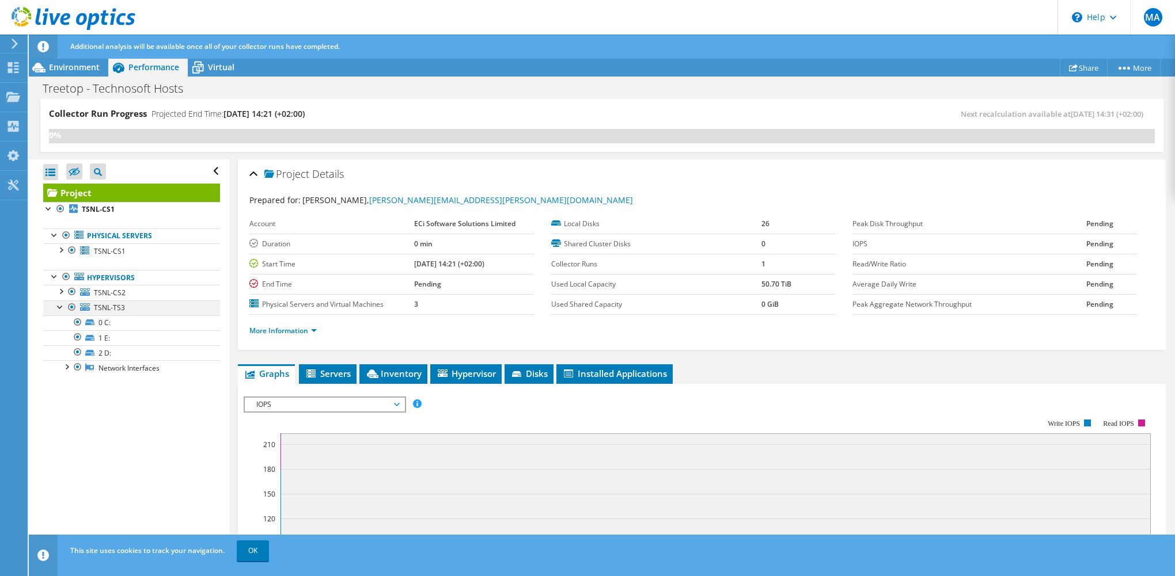
click at [56, 307] on div at bounding box center [61, 307] width 12 height 12
click at [54, 278] on div at bounding box center [55, 276] width 12 height 12
click at [55, 233] on div at bounding box center [55, 235] width 12 height 12
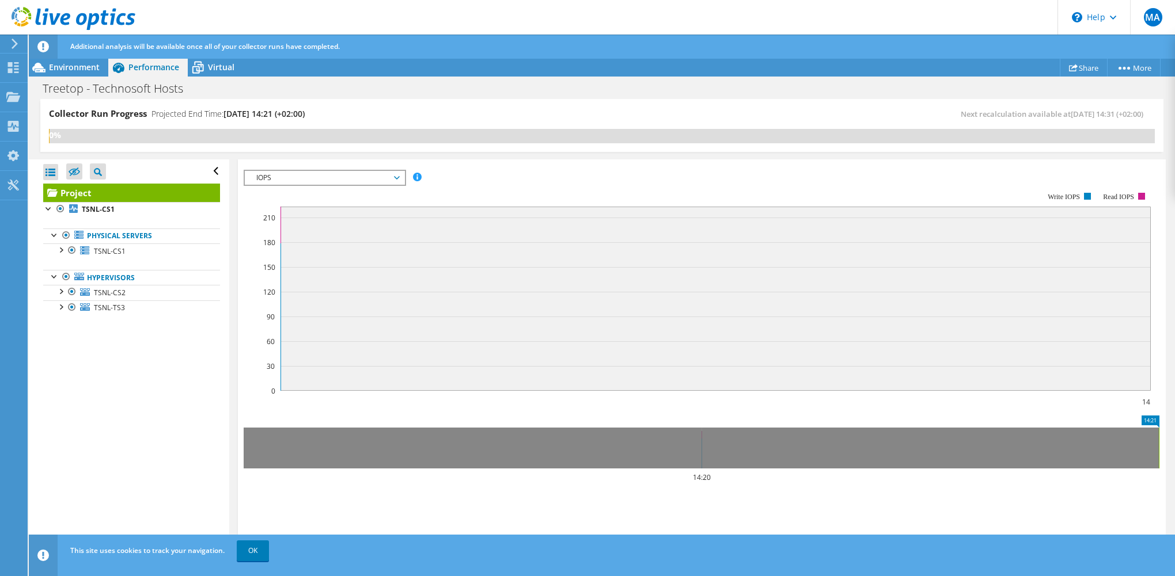
scroll to position [113, 0]
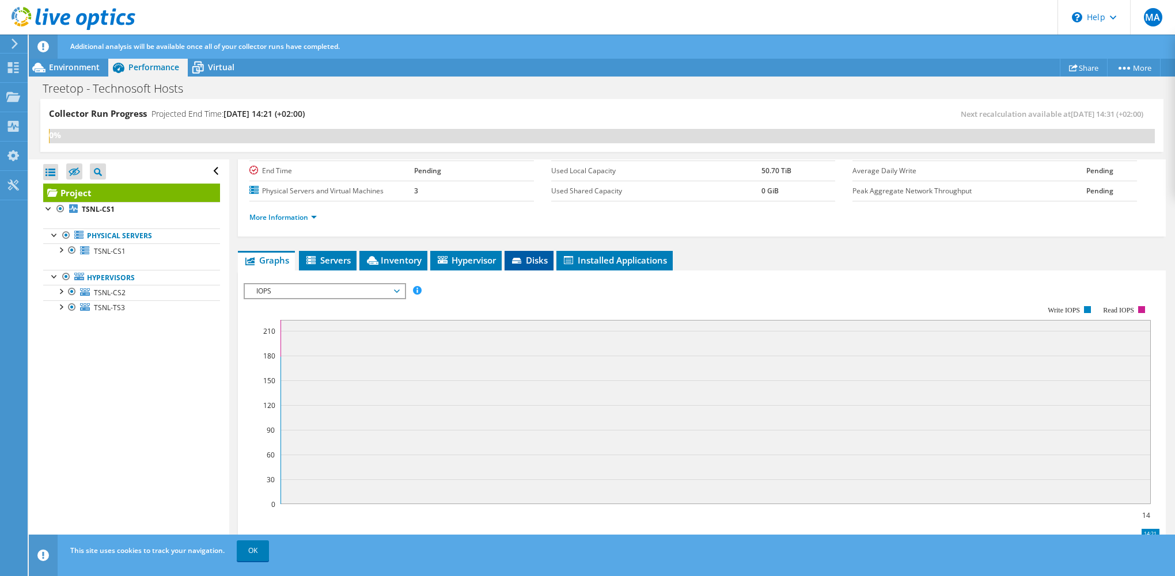
click at [535, 255] on span "Disks" at bounding box center [528, 260] width 37 height 12
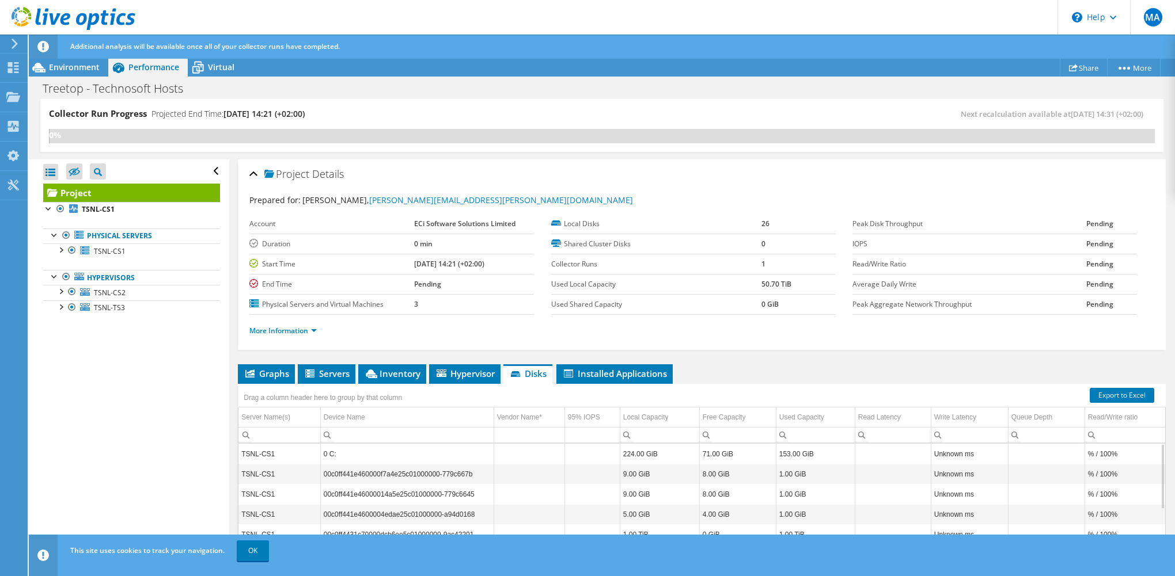
scroll to position [93, 0]
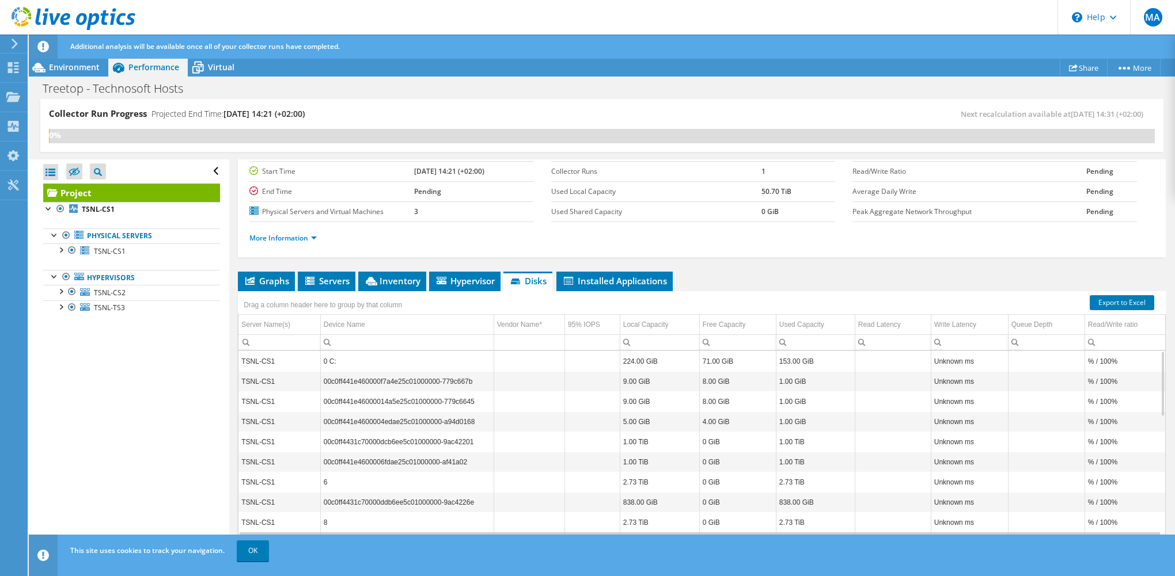
click at [375, 378] on td "00c0ff441e460000f7a4e25c01000000-779c667b" at bounding box center [406, 381] width 173 height 20
click at [300, 378] on td "TSNL-CS1" at bounding box center [279, 381] width 82 height 20
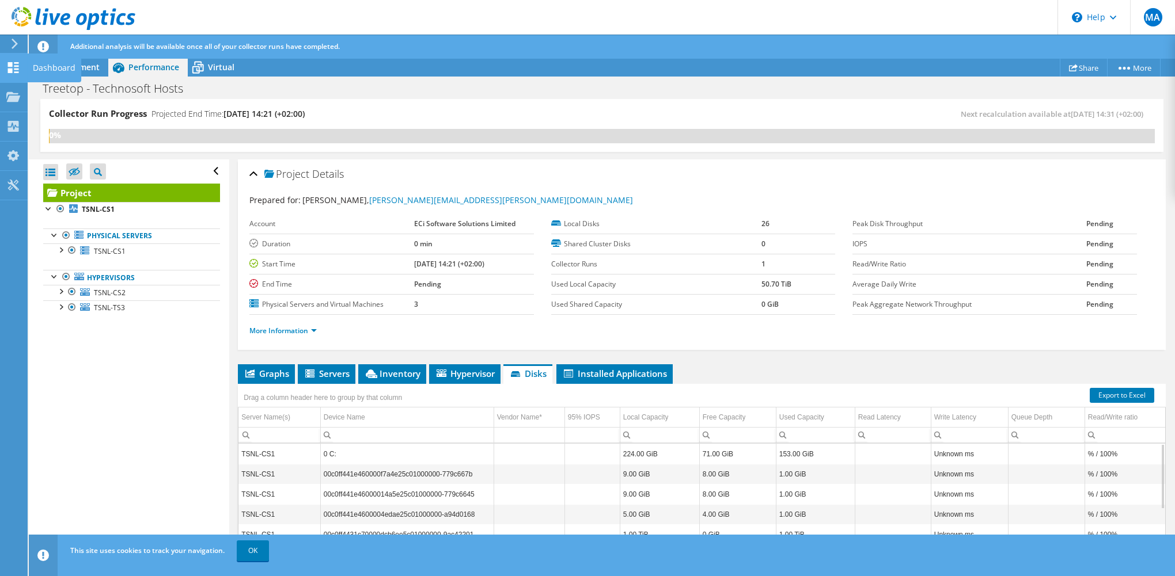
click at [8, 68] on icon at bounding box center [13, 67] width 14 height 11
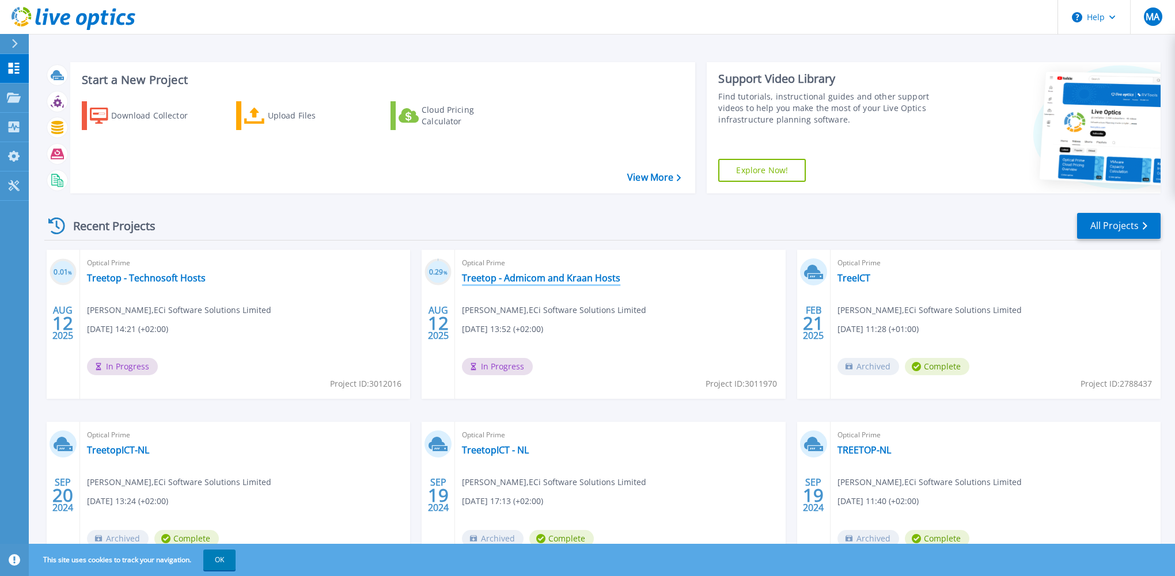
click at [526, 273] on link "Treetop - Admicom and Kraan Hosts" at bounding box center [541, 278] width 158 height 12
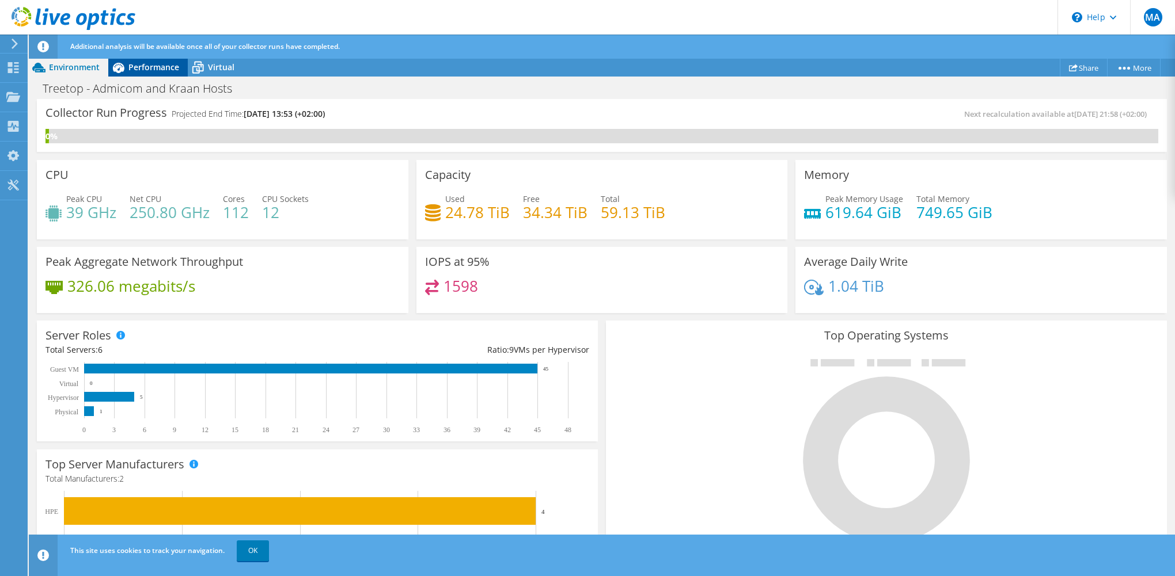
click at [135, 73] on div "Performance" at bounding box center [147, 67] width 79 height 18
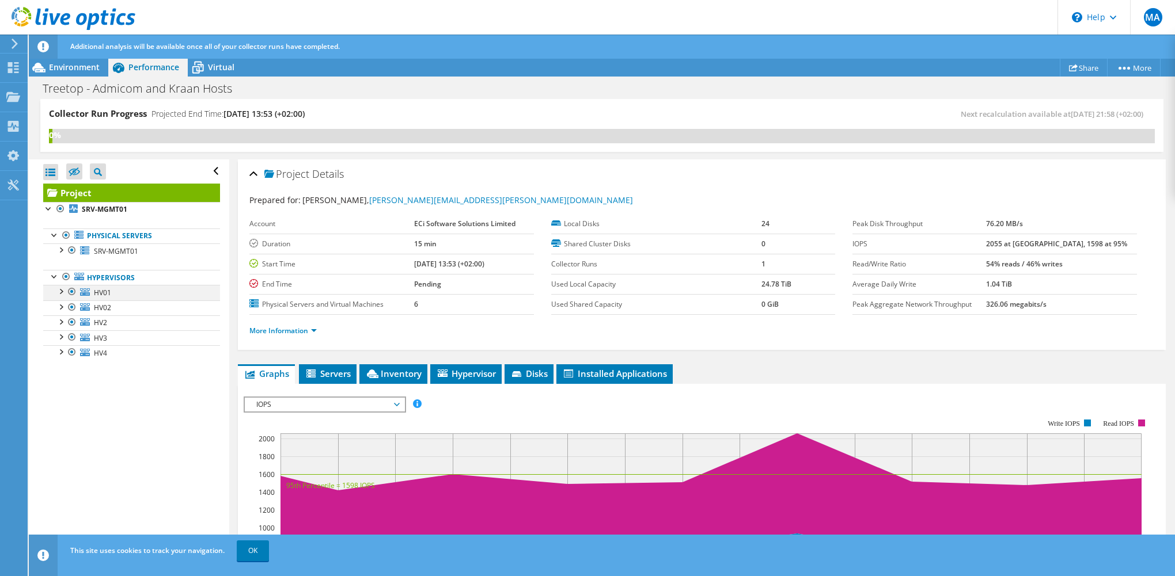
click at [63, 290] on div at bounding box center [61, 291] width 12 height 12
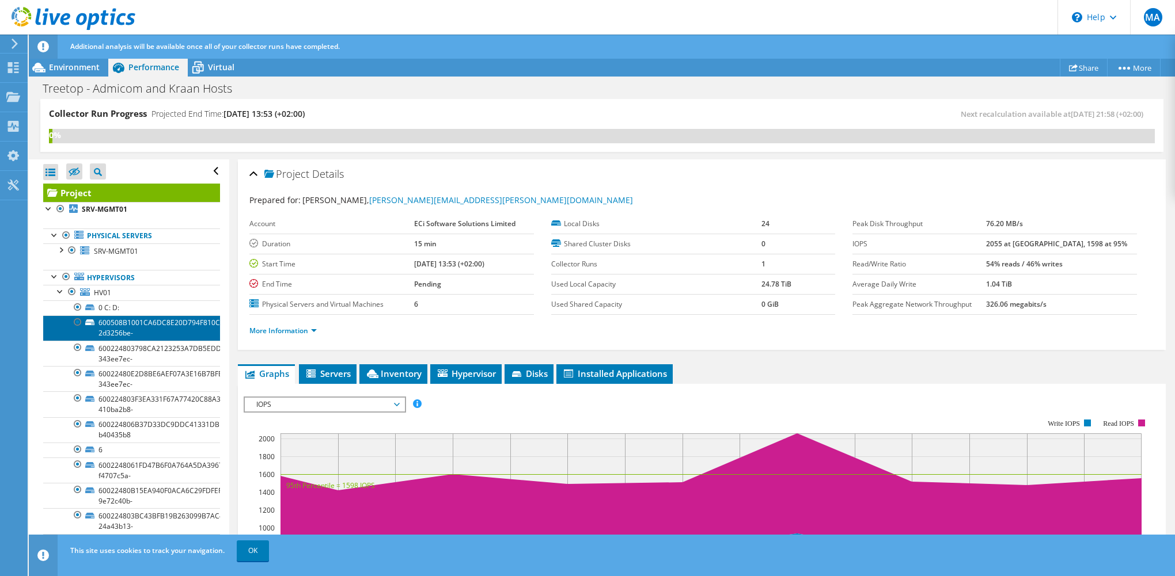
click at [170, 335] on link "600508B1001CA6DC8E20D794F810CB4D-2d3256be-" at bounding box center [131, 328] width 177 height 25
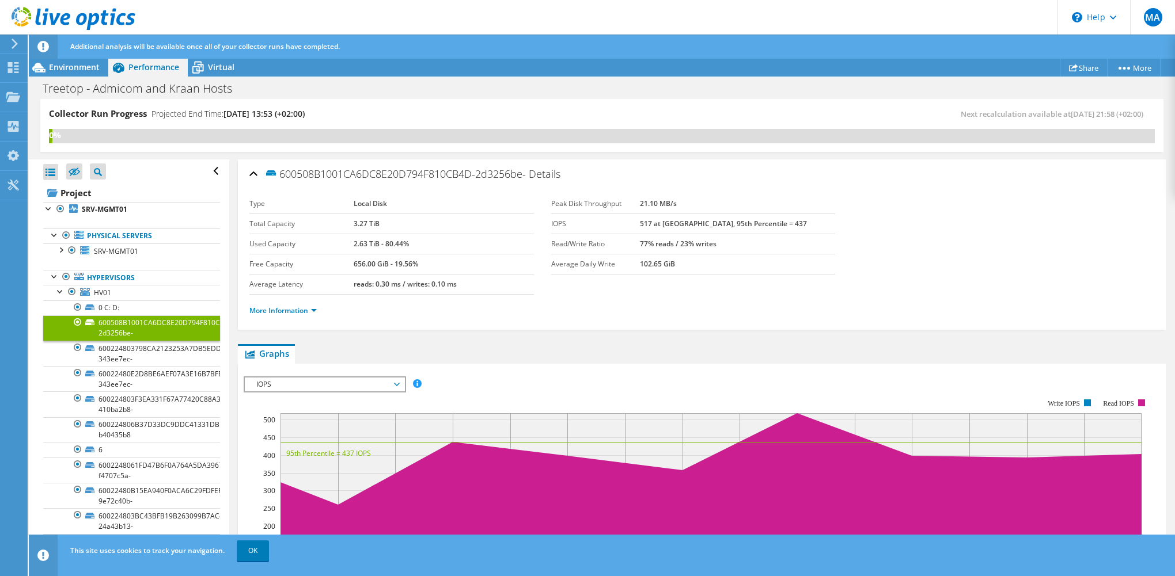
click at [545, 172] on span "Details" at bounding box center [545, 174] width 32 height 14
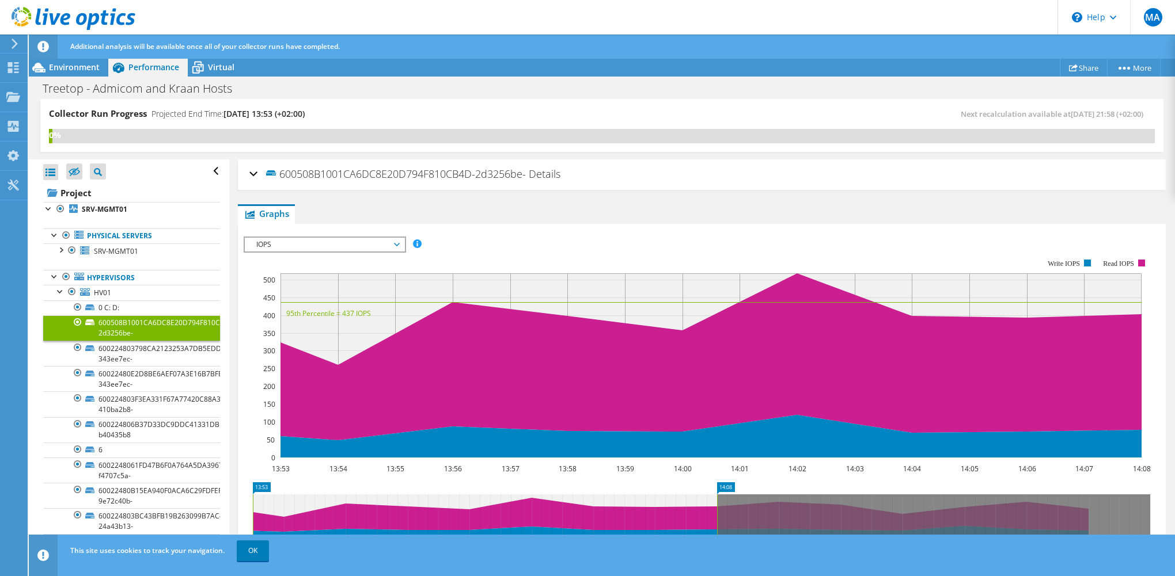
click at [545, 170] on span "Details" at bounding box center [545, 174] width 32 height 14
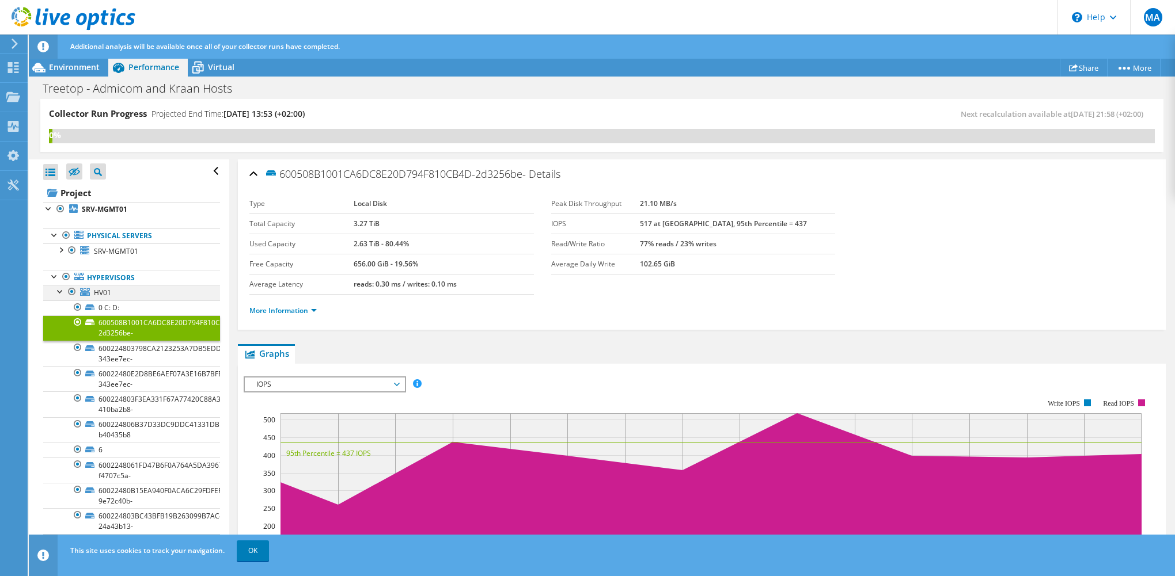
click at [60, 286] on div at bounding box center [61, 291] width 12 height 12
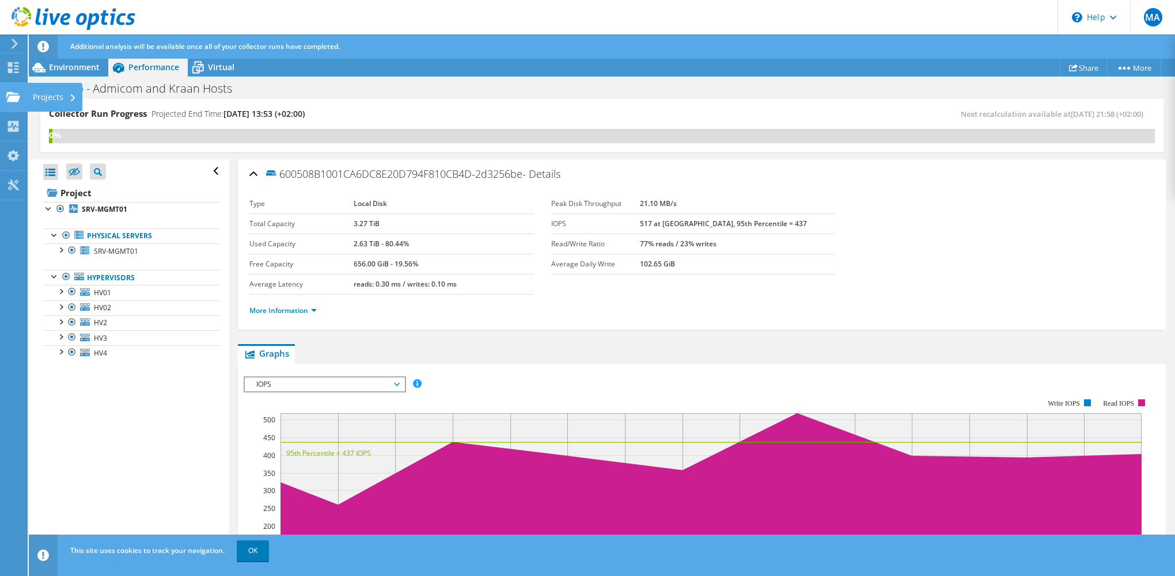
click at [13, 98] on use at bounding box center [13, 97] width 14 height 10
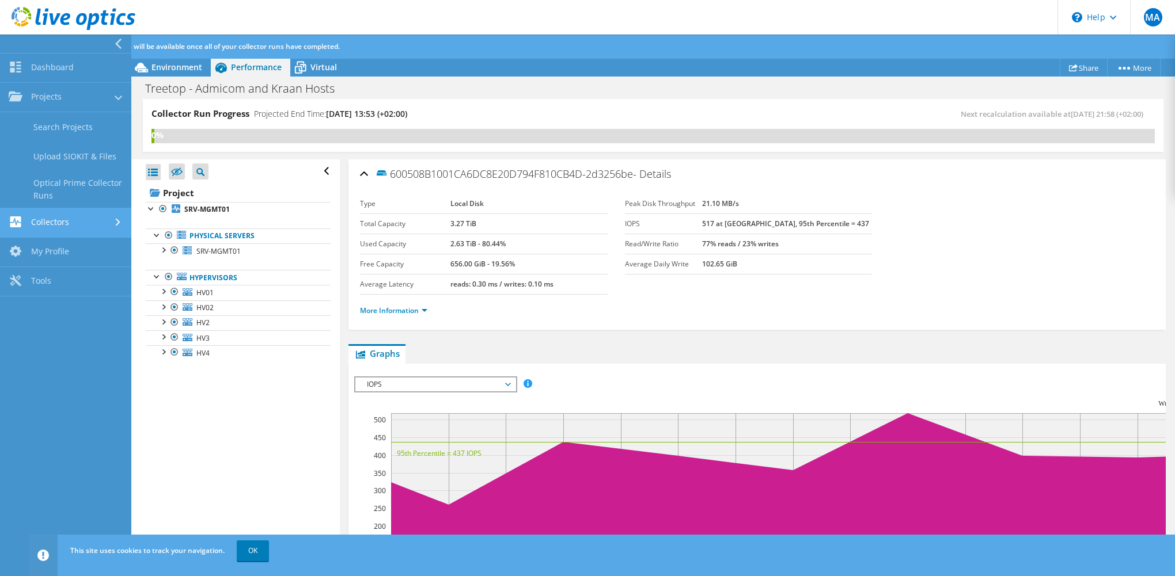
click at [63, 223] on link "Collectors" at bounding box center [65, 222] width 131 height 29
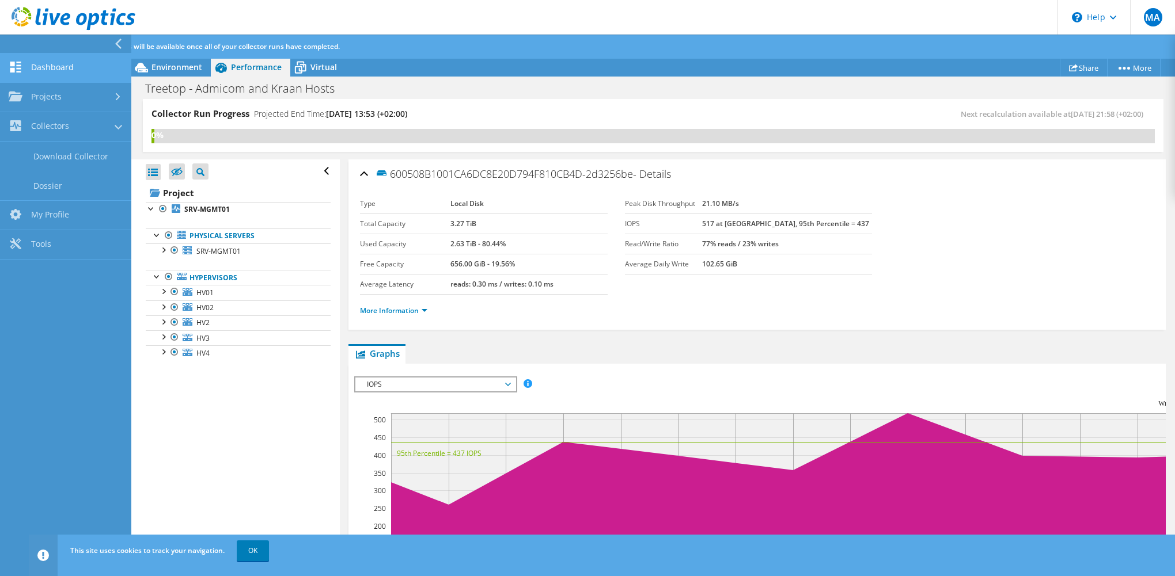
click at [50, 80] on link "Dashboard" at bounding box center [65, 68] width 131 height 29
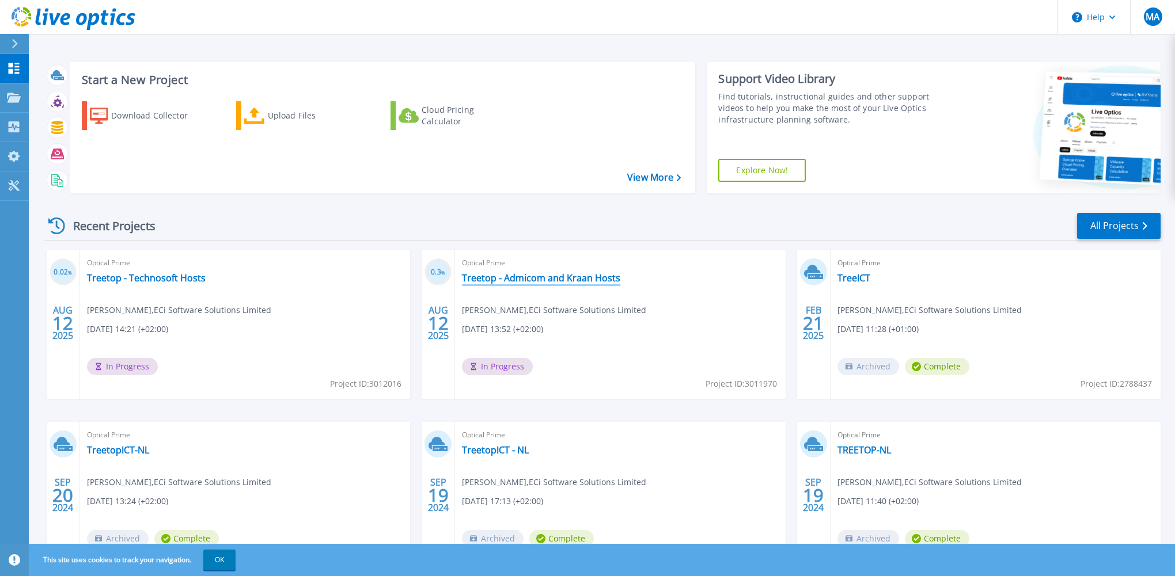
click at [527, 275] on link "Treetop - Admicom and Kraan Hosts" at bounding box center [541, 278] width 158 height 12
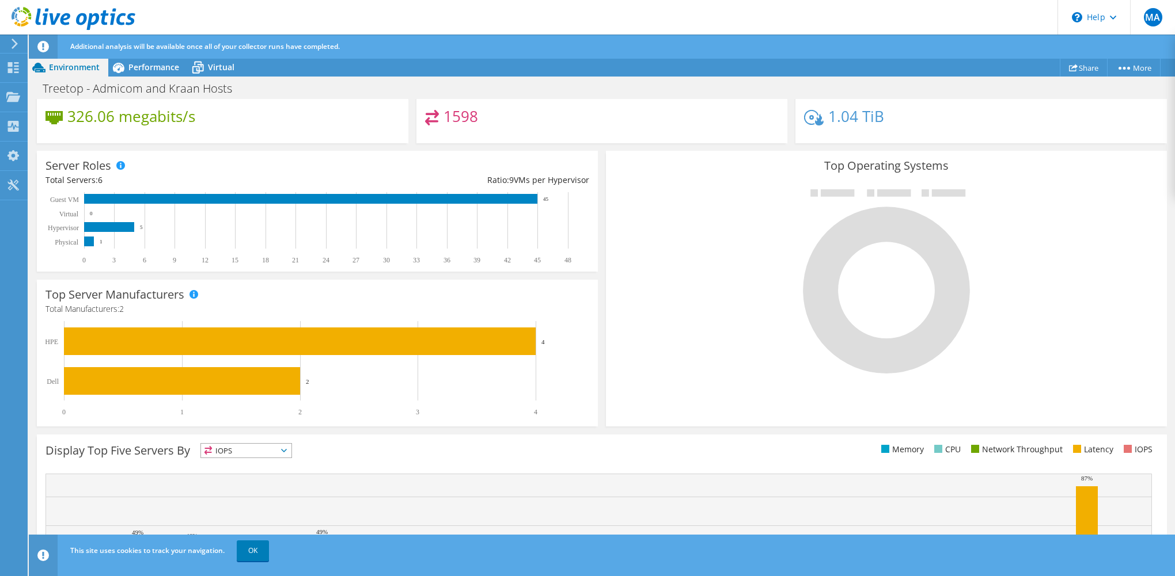
scroll to position [260, 0]
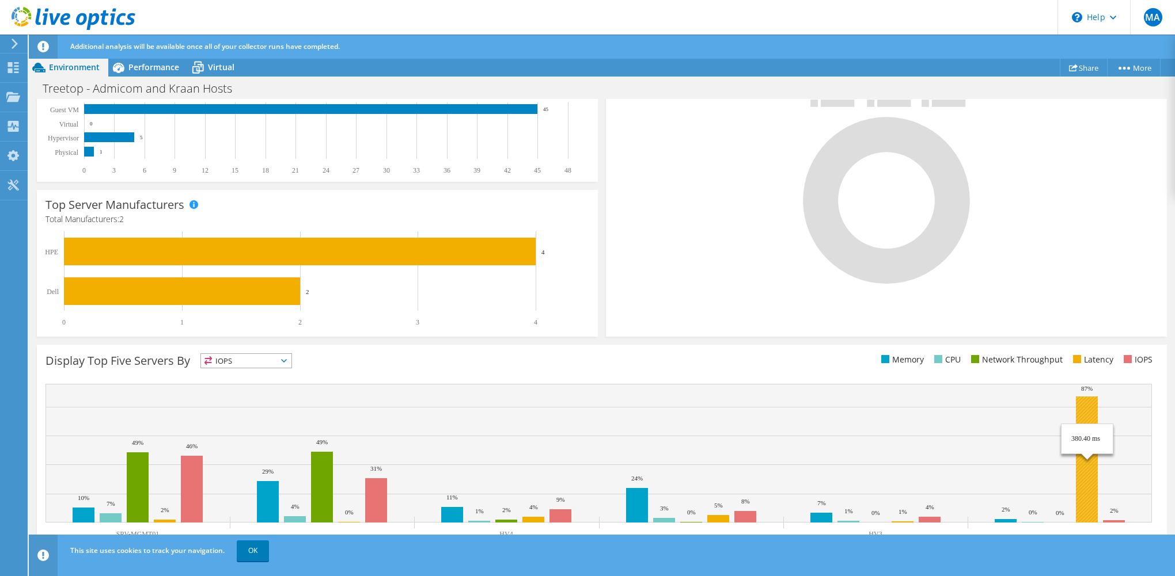
click at [1086, 430] on rect at bounding box center [1086, 460] width 22 height 126
click at [1082, 511] on rect at bounding box center [1086, 460] width 22 height 126
click at [245, 550] on link "OK" at bounding box center [253, 551] width 32 height 21
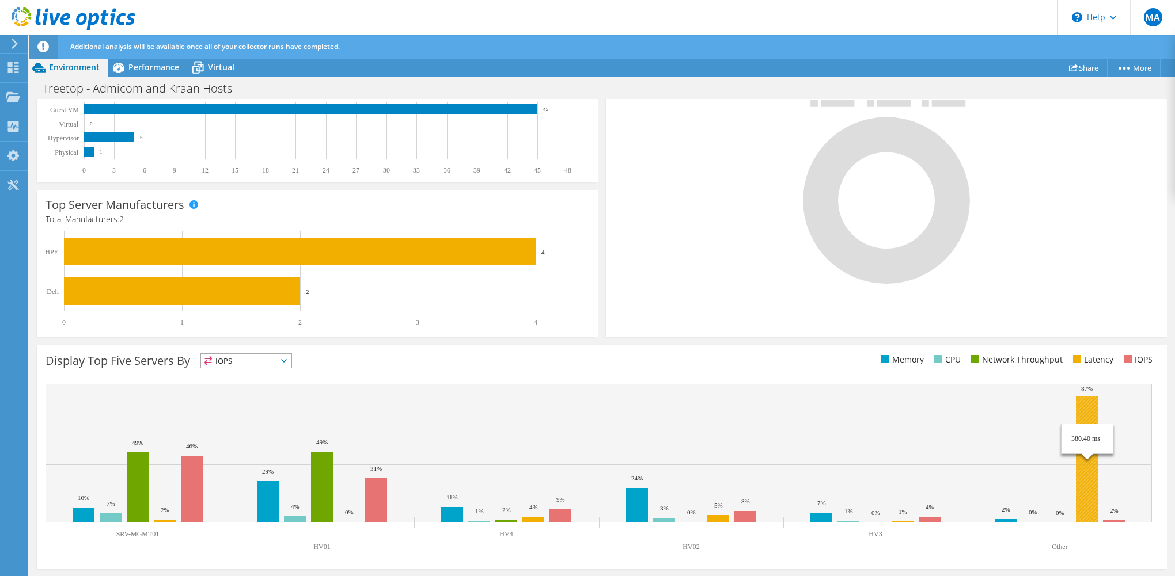
click at [1094, 498] on rect at bounding box center [1086, 460] width 22 height 126
click at [1084, 506] on rect at bounding box center [1086, 460] width 22 height 126
click at [1115, 519] on rect at bounding box center [598, 453] width 1106 height 139
